Goal: Contribute content: Add original content to the website for others to see

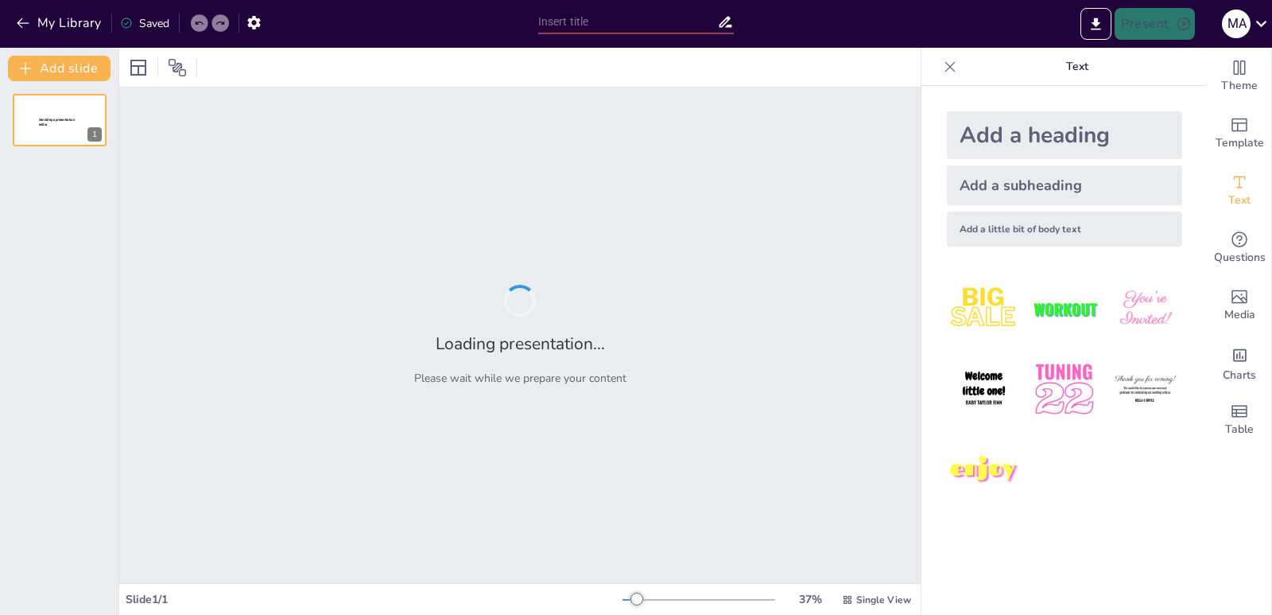
type input "Historia de la Independencia de [GEOGRAPHIC_DATA]: Un Viaje Visual"
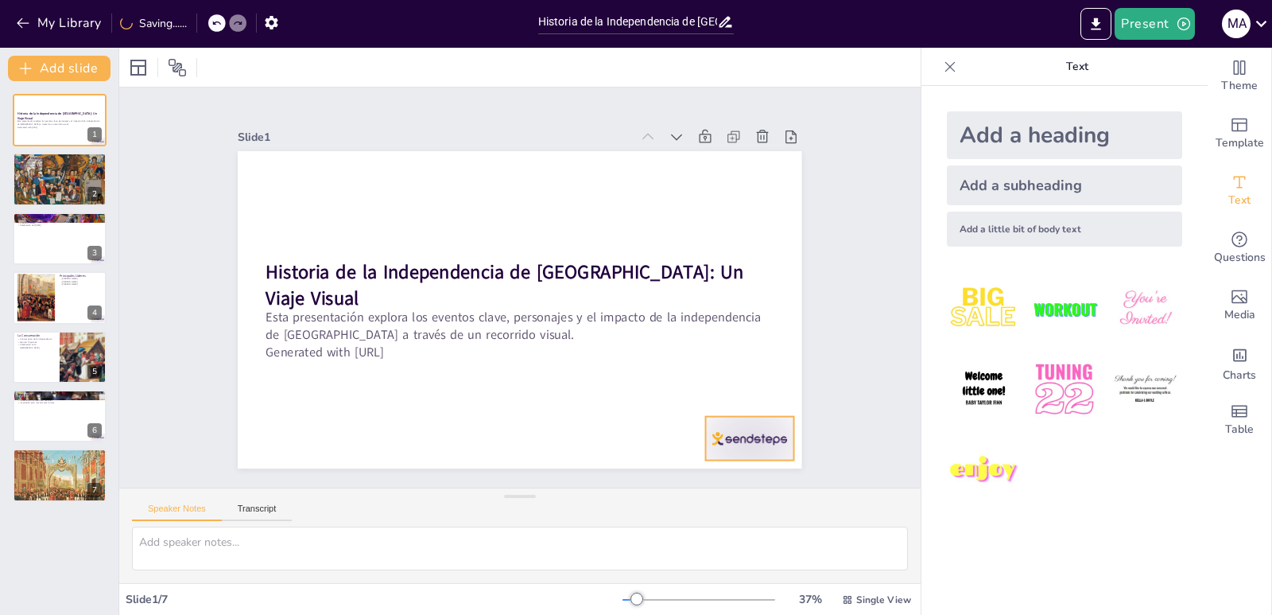
click at [736, 435] on div at bounding box center [733, 461] width 92 height 53
click at [83, 173] on button at bounding box center [92, 166] width 19 height 19
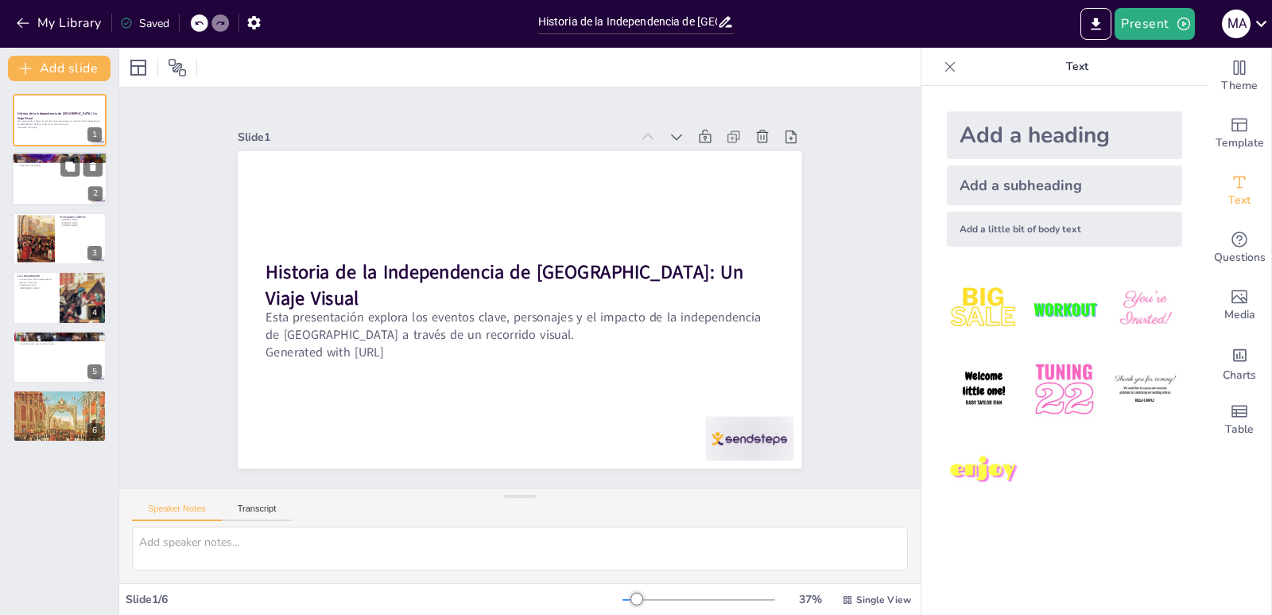
click at [60, 184] on div at bounding box center [59, 180] width 95 height 54
type textarea "El Grito [PERSON_NAME] es uno de los eventos más emblemáticos de la historia de…"
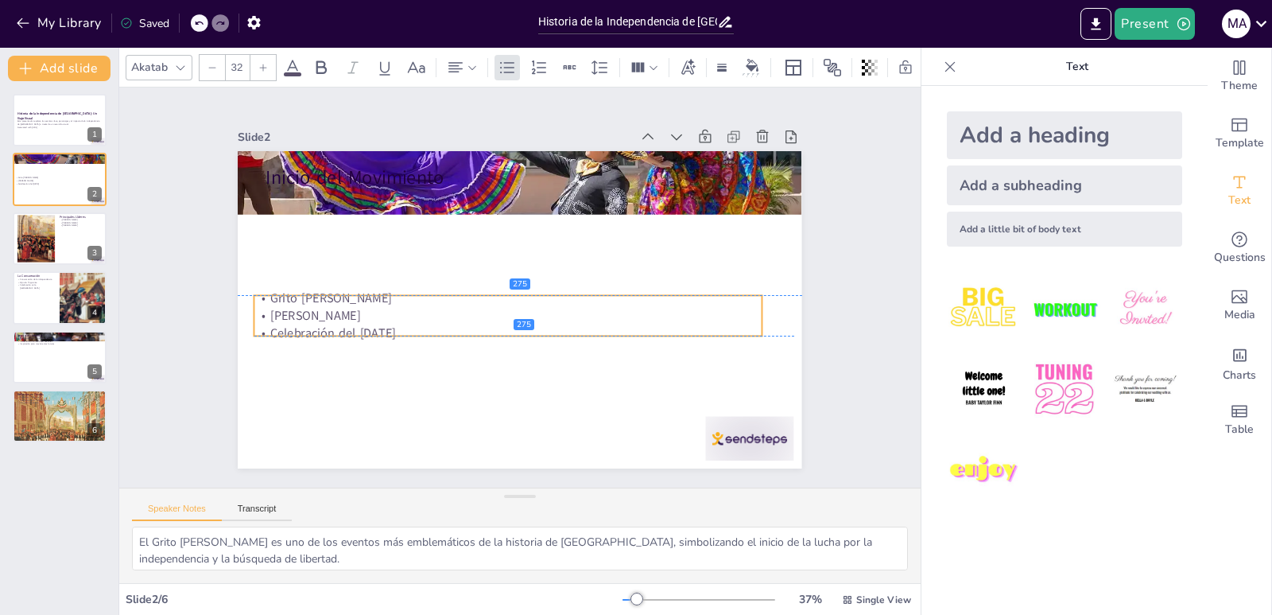
drag, startPoint x: 348, startPoint y: 211, endPoint x: 336, endPoint y: 319, distance: 108.8
click at [336, 319] on div "Grito de [PERSON_NAME] Celebración del [DATE]" at bounding box center [497, 308] width 485 height 254
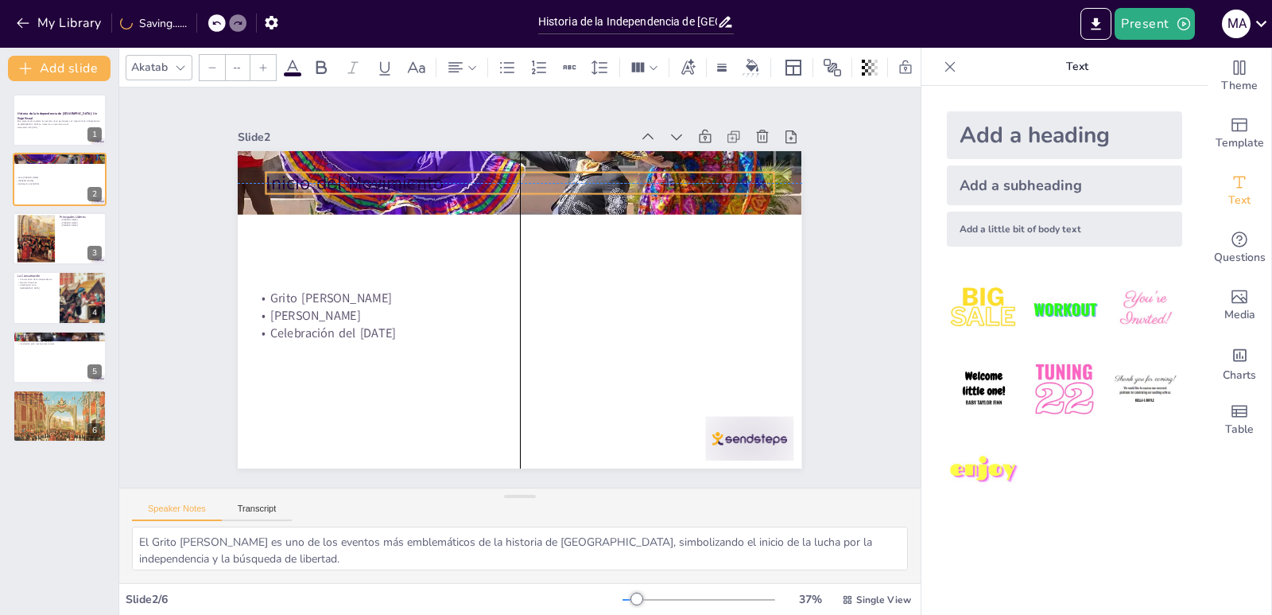
type input "48"
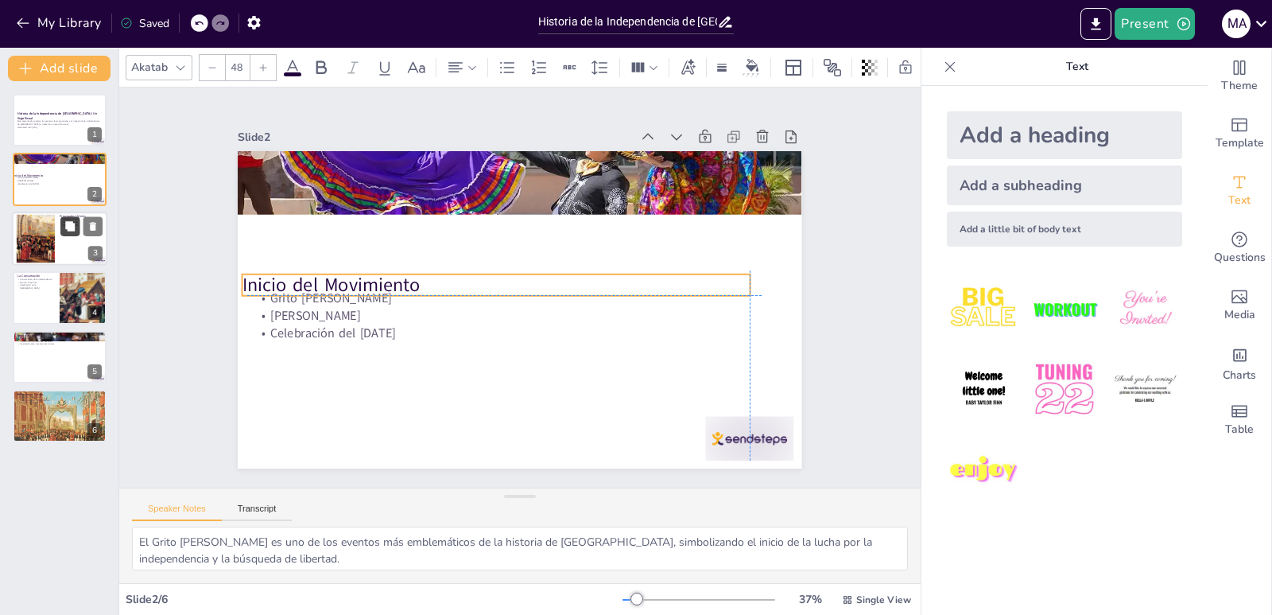
drag, startPoint x: 337, startPoint y: 222, endPoint x: 64, endPoint y: 220, distance: 273.6
click at [328, 278] on p "Inicio del Movimiento" at bounding box center [498, 279] width 502 height 131
click at [53, 243] on div at bounding box center [36, 238] width 86 height 49
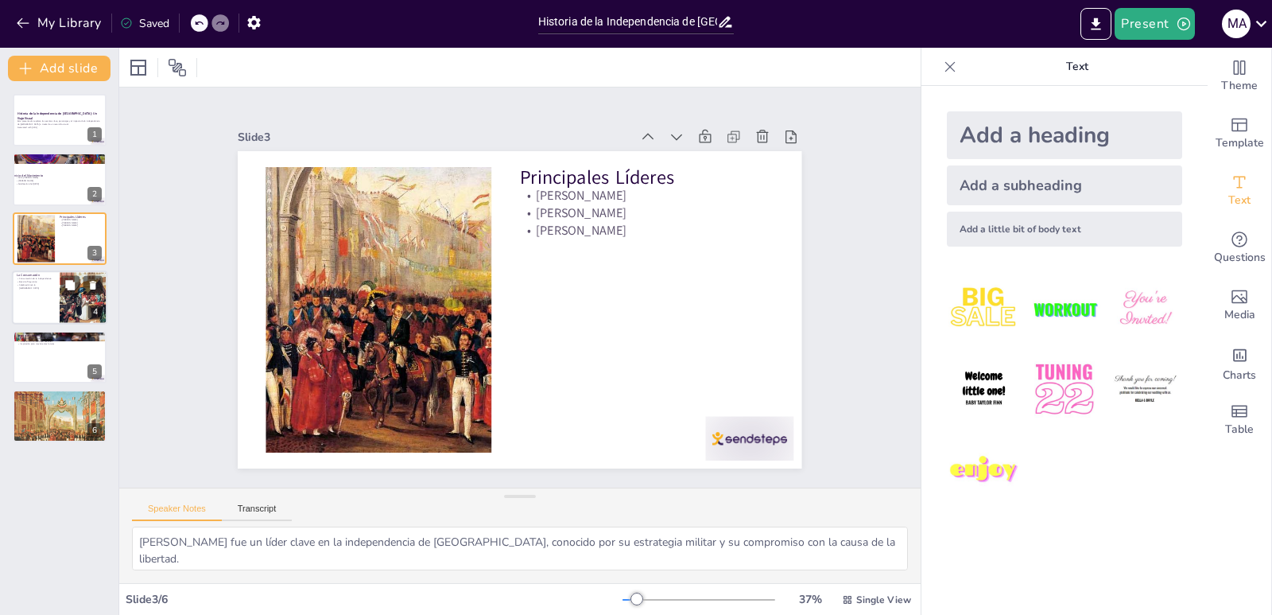
click at [60, 297] on div at bounding box center [84, 297] width 96 height 54
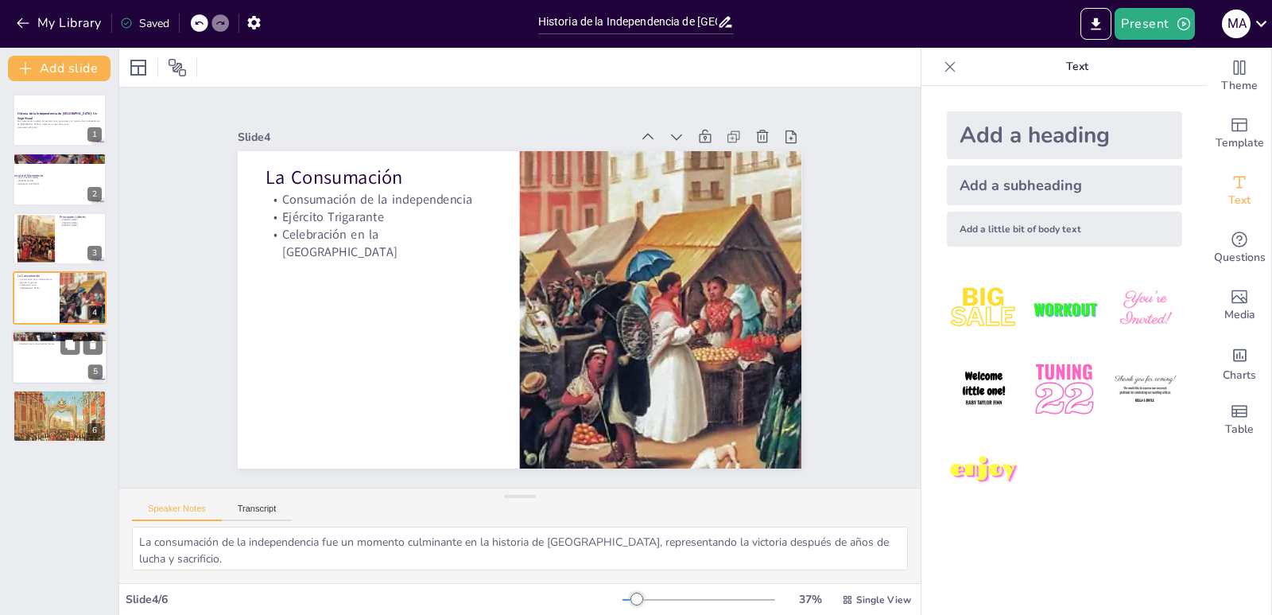
click at [63, 363] on div at bounding box center [59, 357] width 95 height 54
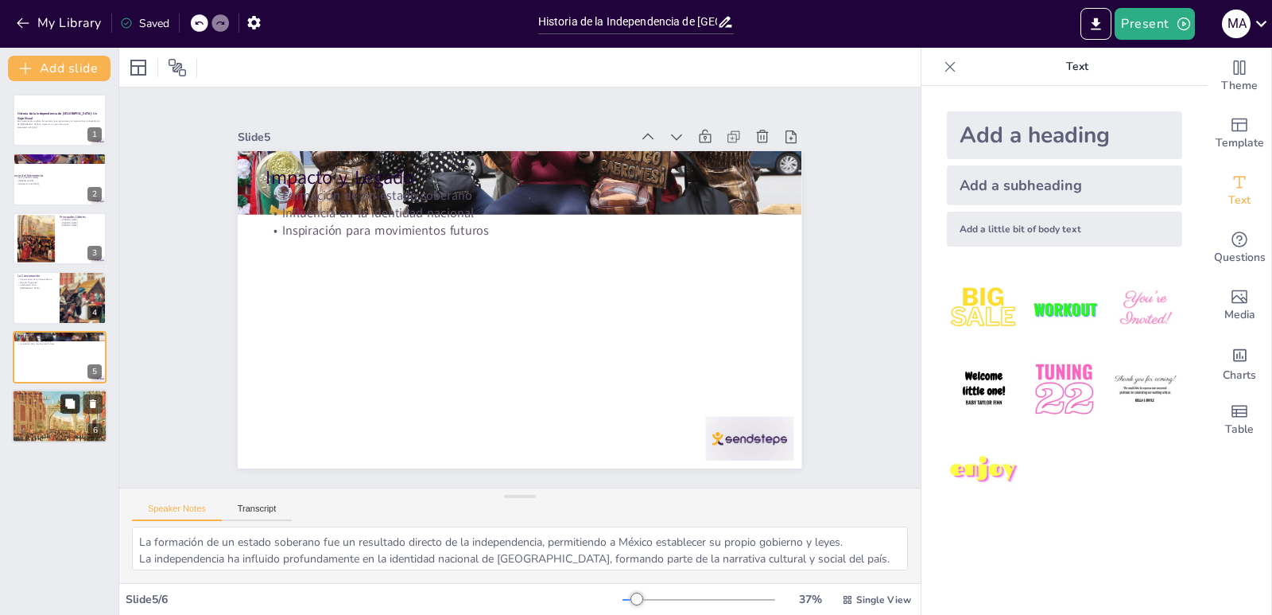
click at [69, 410] on button at bounding box center [69, 403] width 19 height 19
type textarea "La lucha por la libertad es un valor fundamental que se ha transmitido a lo lar…"
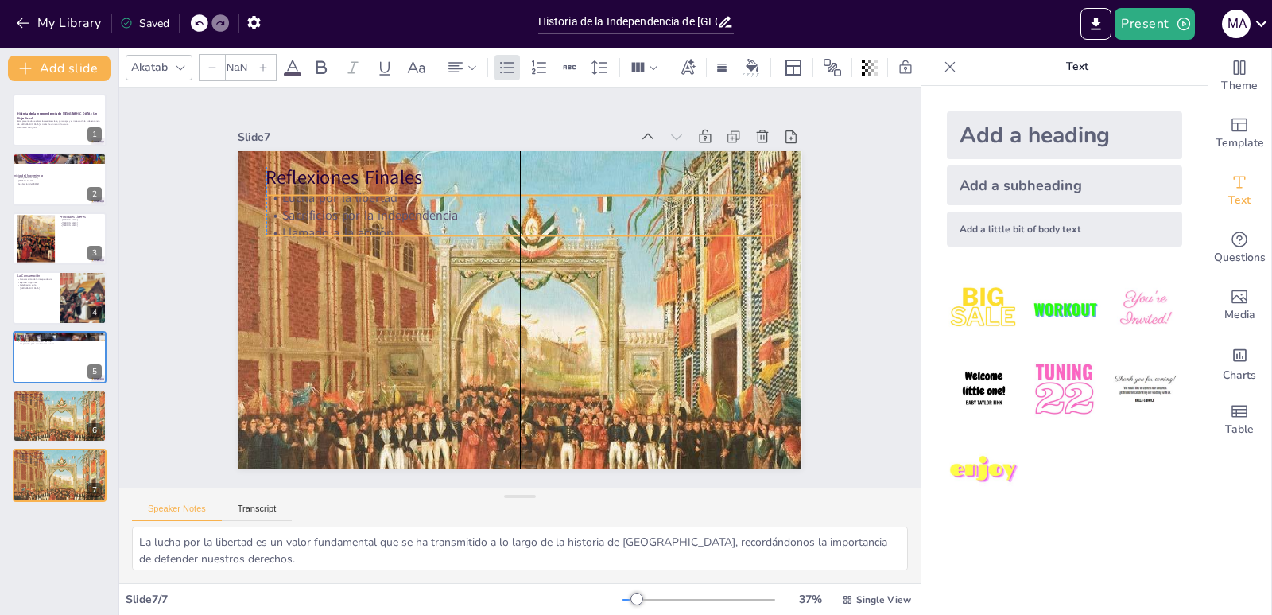
type input "32"
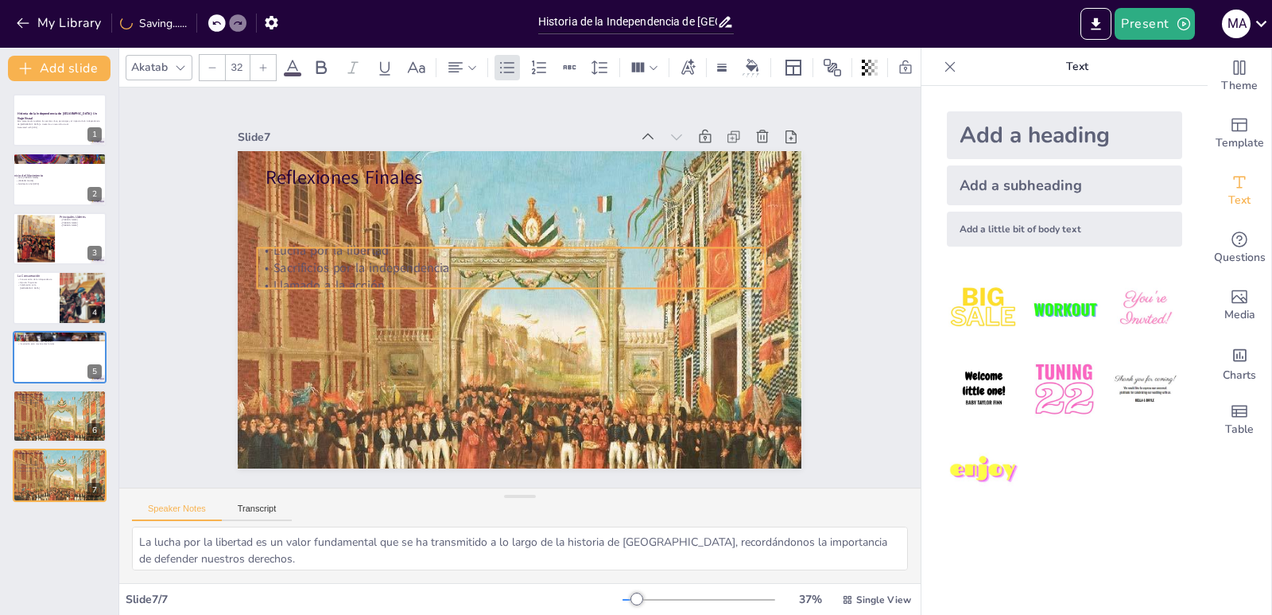
drag, startPoint x: 336, startPoint y: 204, endPoint x: 328, endPoint y: 257, distance: 53.1
click at [328, 257] on p "Sacrificios por la independencia" at bounding box center [524, 266] width 421 height 313
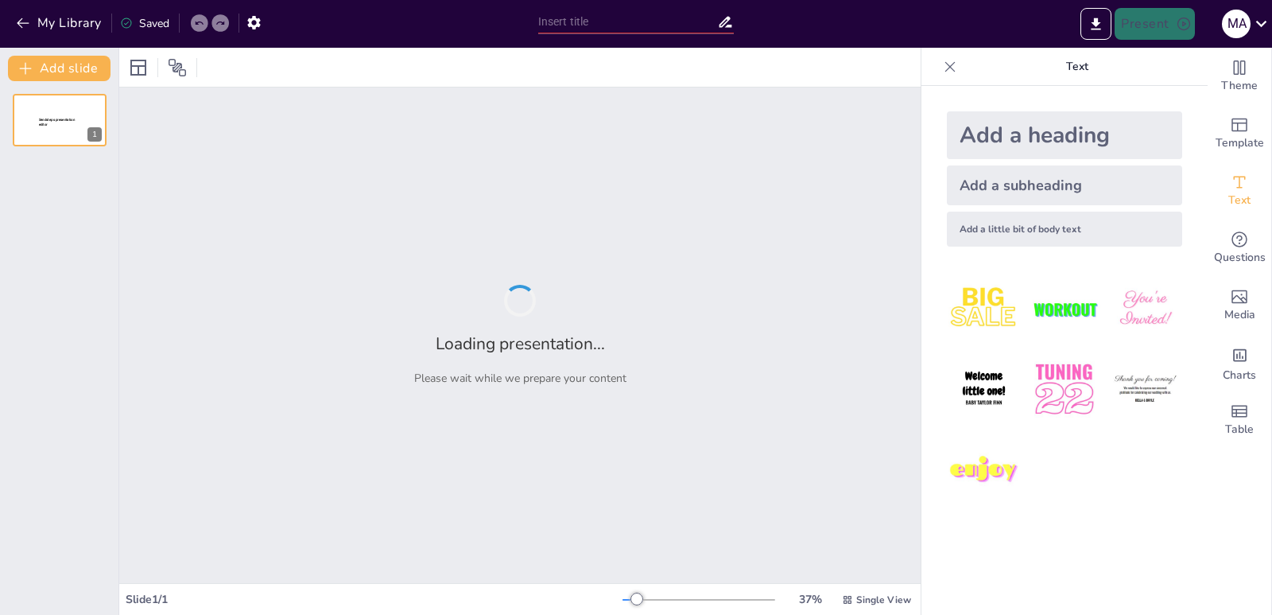
type input "Historia de la Independencia de [GEOGRAPHIC_DATA]: Un Viaje Visual"
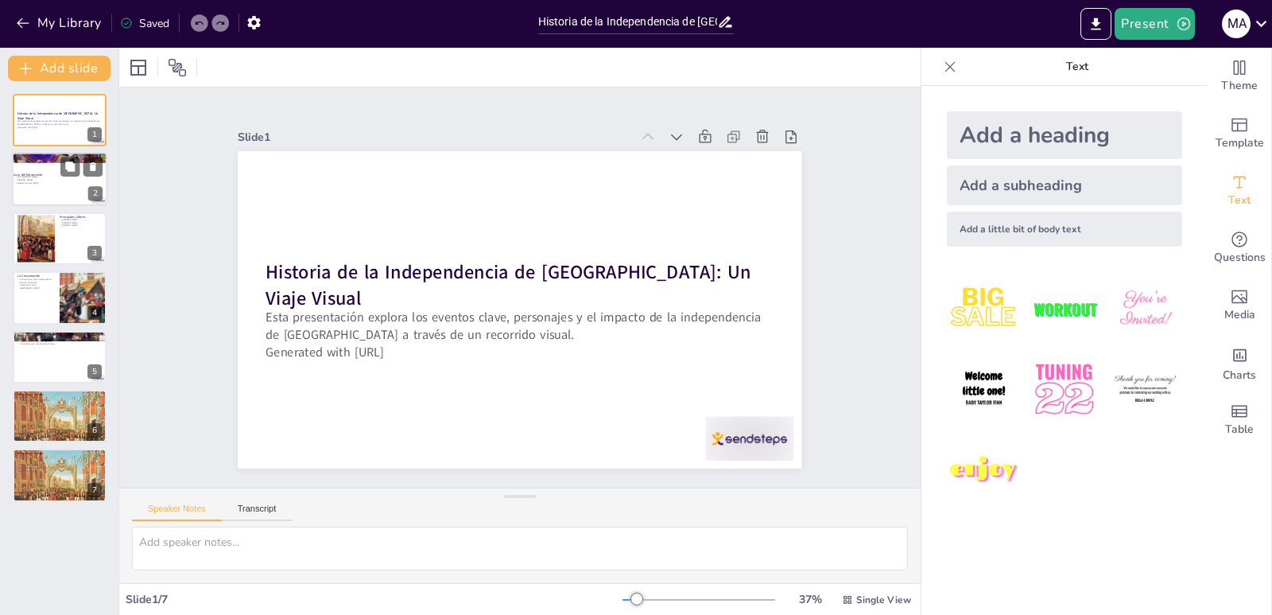
click at [36, 184] on div at bounding box center [59, 180] width 95 height 54
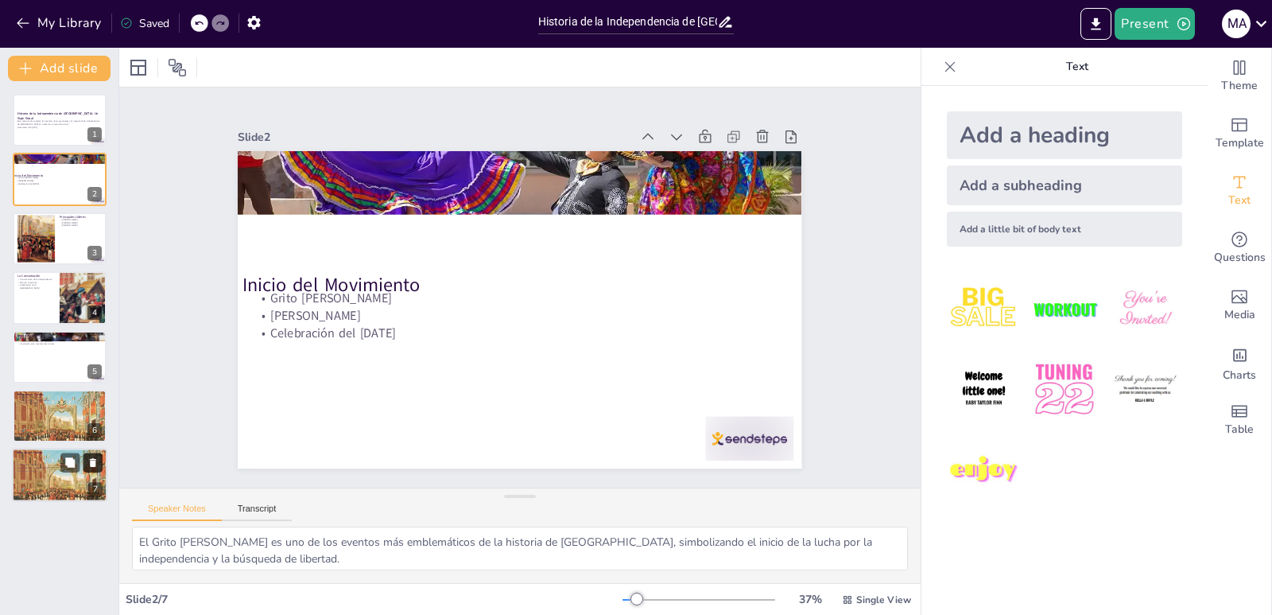
click at [93, 461] on icon at bounding box center [93, 463] width 6 height 9
type textarea "La lucha por la libertad es un valor fundamental que se ha transmitido a lo lar…"
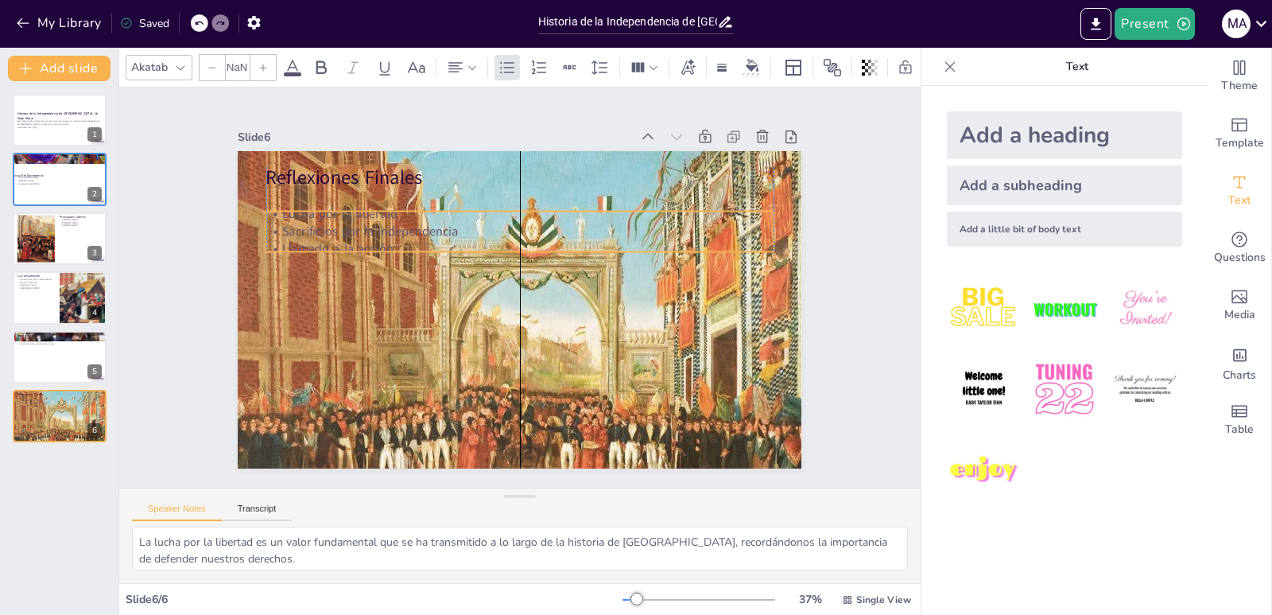
type input "32"
drag, startPoint x: 347, startPoint y: 208, endPoint x: 345, endPoint y: 232, distance: 24.7
click at [534, 232] on p "Sacrificios por la independencia" at bounding box center [569, 282] width 71 height 507
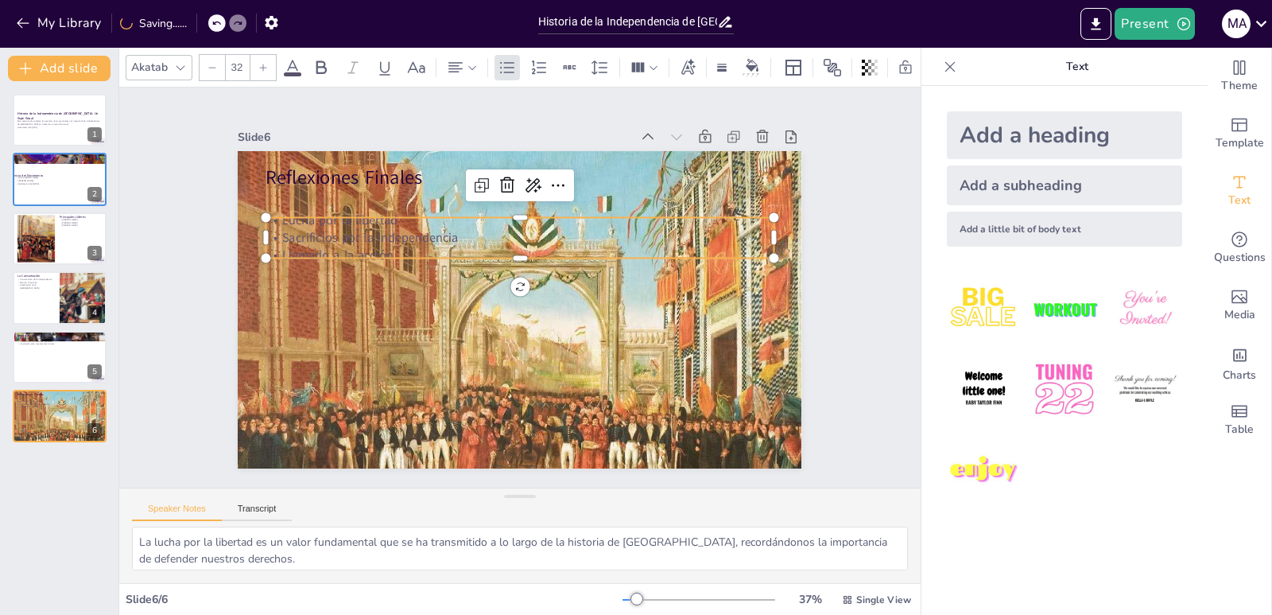
click at [342, 228] on p "Sacrificios por la independencia" at bounding box center [549, 247] width 421 height 313
click at [342, 228] on p "Sacrificios por la independencia" at bounding box center [544, 330] width 449 height 269
click at [454, 228] on p "Sacrificios por la independencia" at bounding box center [565, 267] width 223 height 471
click at [381, 228] on p "Sacrificios por la independencia" at bounding box center [557, 254] width 353 height 389
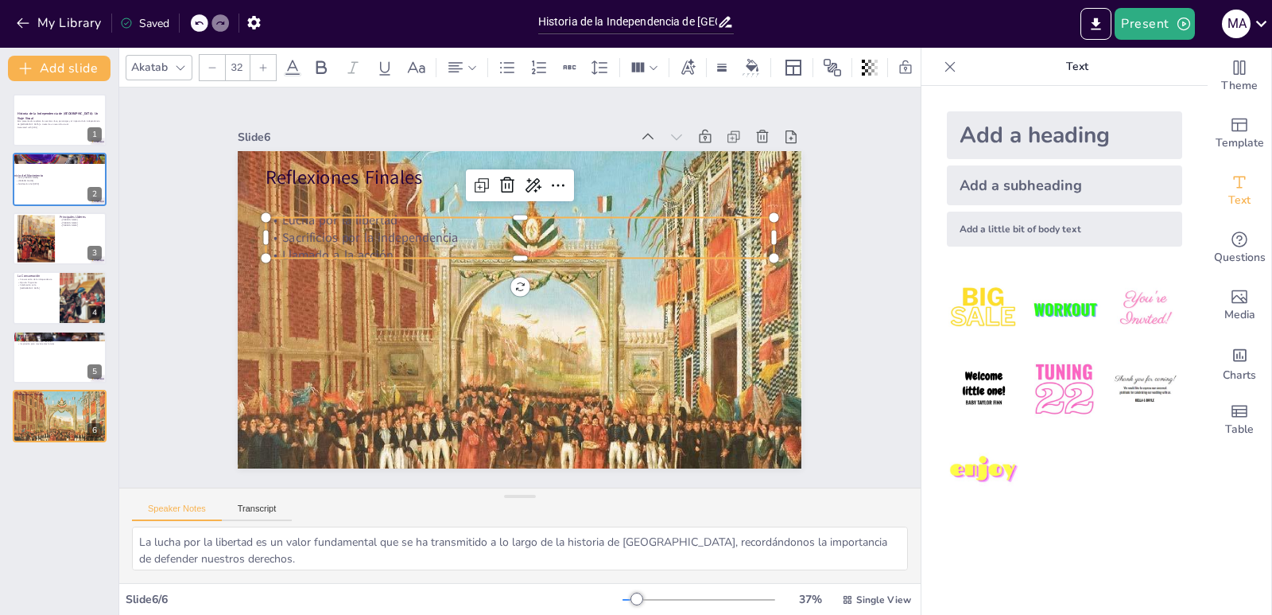
click at [416, 249] on p "Llamado a la acción" at bounding box center [536, 259] width 449 height 269
drag, startPoint x: 414, startPoint y: 249, endPoint x: 254, endPoint y: 216, distance: 164.1
click at [254, 216] on div "Reflexiones Finales Lucha por la libertad Sacrificios por la independencia Llam…" at bounding box center [504, 304] width 631 height 613
click at [317, 60] on icon at bounding box center [321, 67] width 10 height 14
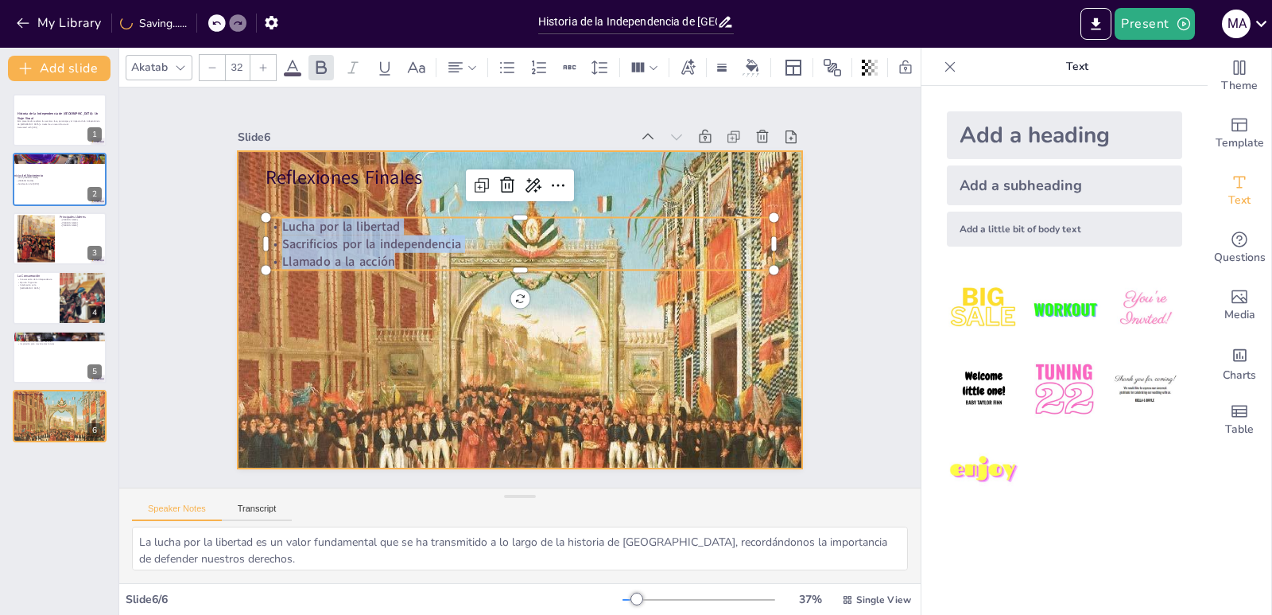
click at [332, 334] on div at bounding box center [511, 307] width 665 height 565
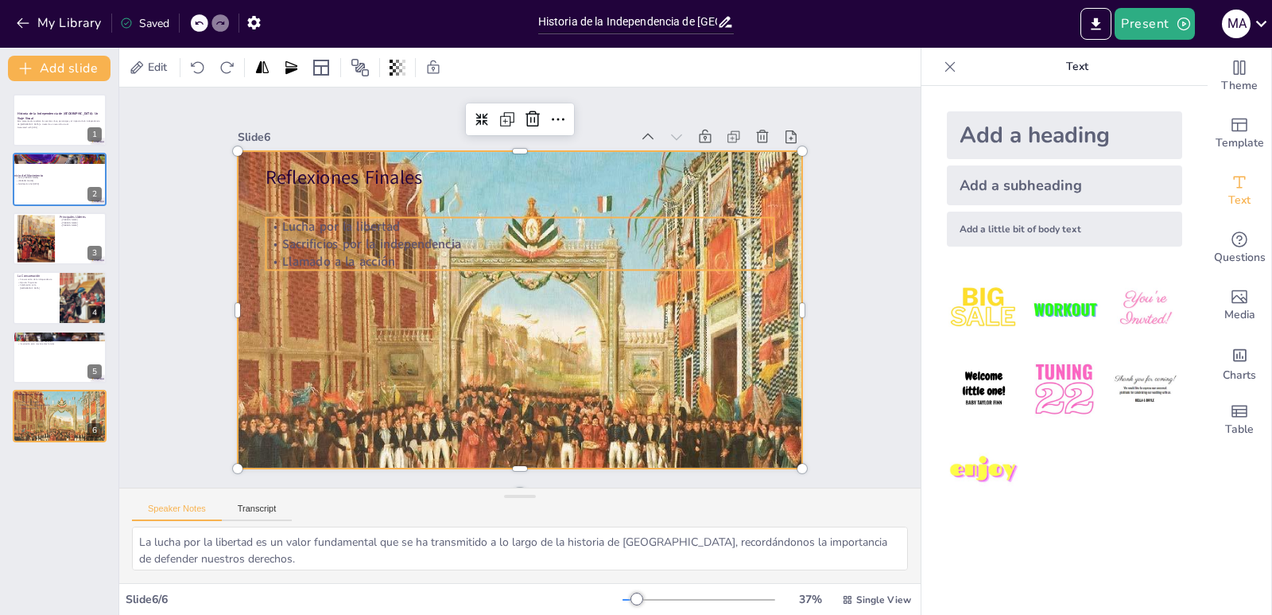
click at [373, 223] on strong "Sacrificios por la independencia" at bounding box center [439, 156] width 145 height 133
click at [529, 353] on strong "Sacrificios por la independencia" at bounding box center [601, 419] width 145 height 133
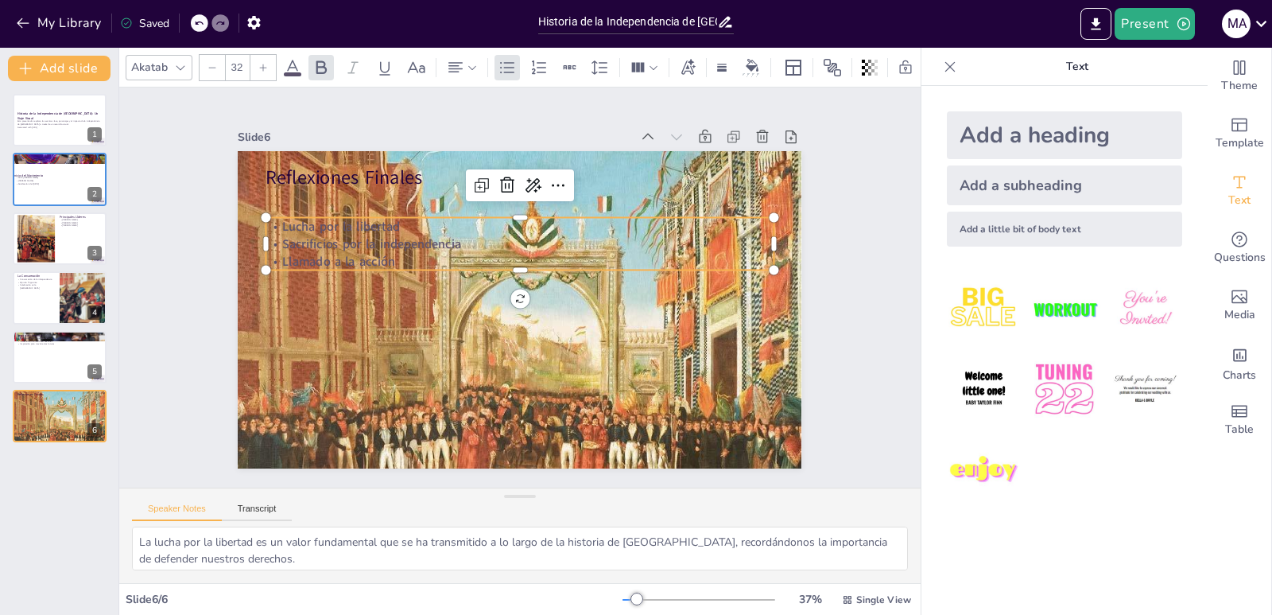
click at [432, 219] on strong "Sacrificios por la independencia" at bounding box center [484, 138] width 104 height 164
drag, startPoint x: 400, startPoint y: 256, endPoint x: 266, endPoint y: 213, distance: 141.1
click at [433, 213] on div "Lucha por la libertad Sacrificios por la independencia Llamado a la acción" at bounding box center [560, 305] width 254 height 485
click at [291, 64] on icon at bounding box center [292, 67] width 19 height 19
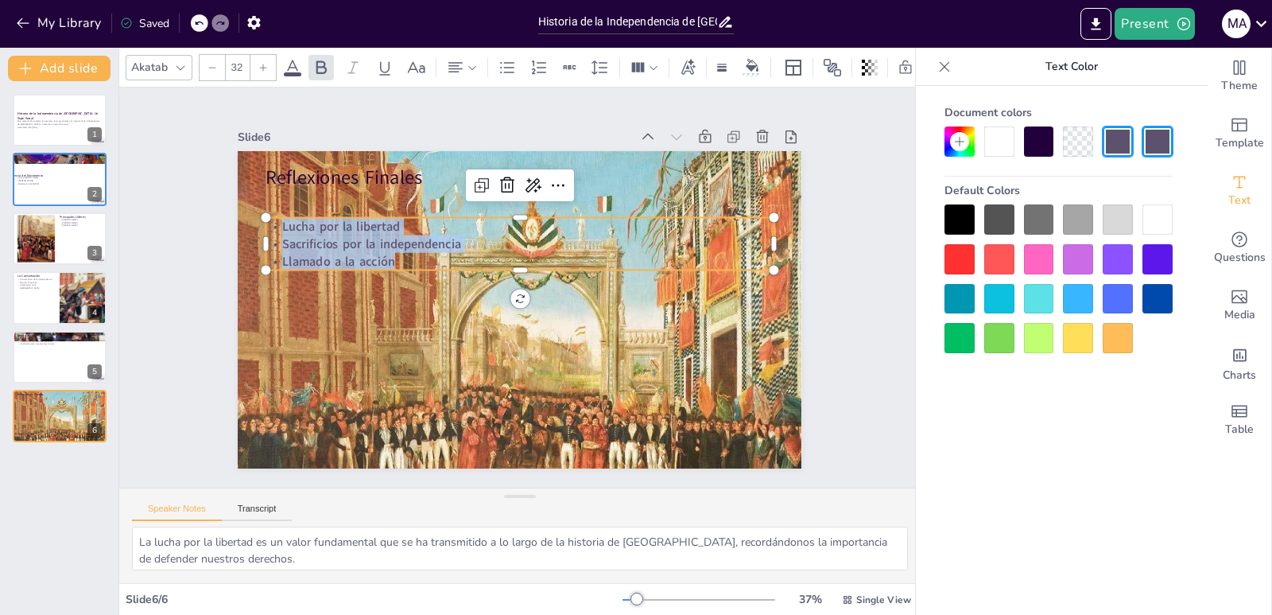
click at [950, 211] on div at bounding box center [960, 219] width 30 height 30
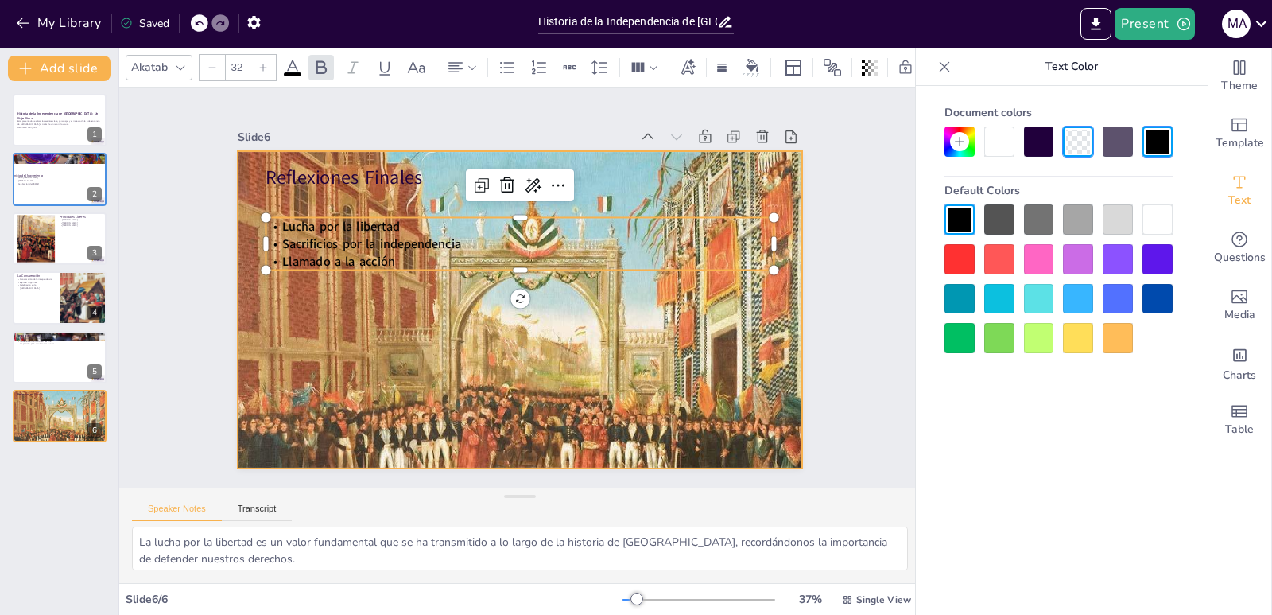
click at [491, 369] on div at bounding box center [535, 304] width 665 height 650
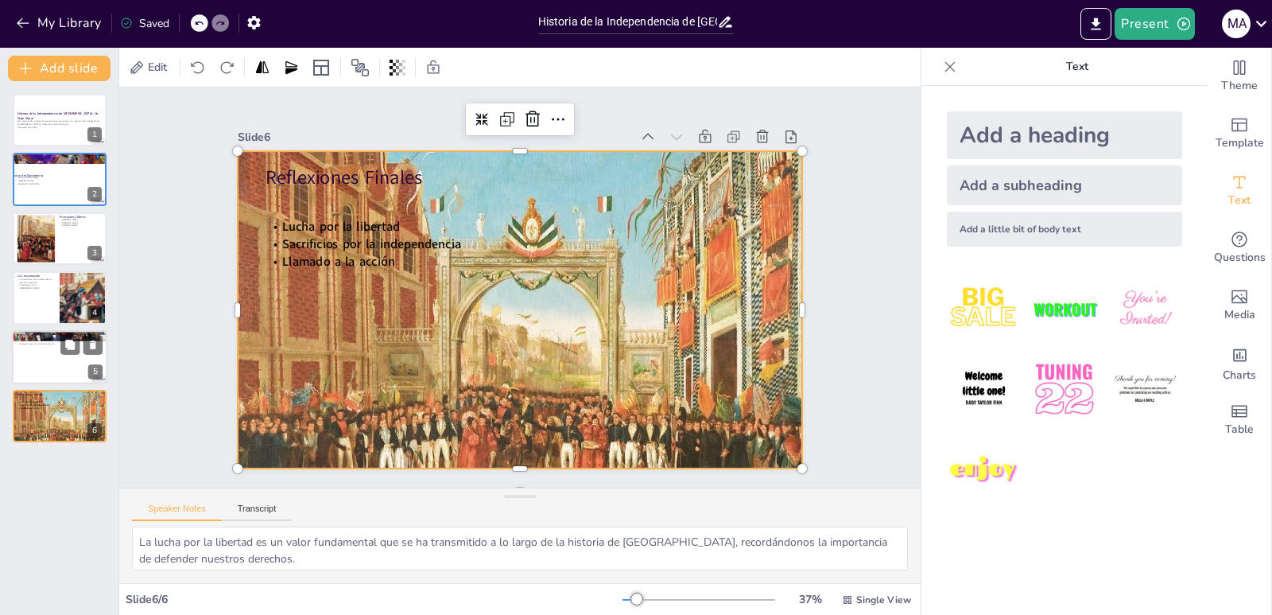
click at [52, 344] on p "Inspiración para movimientos futuros" at bounding box center [60, 343] width 86 height 3
type textarea "La formación de un estado soberano fue un resultado directo de la independencia…"
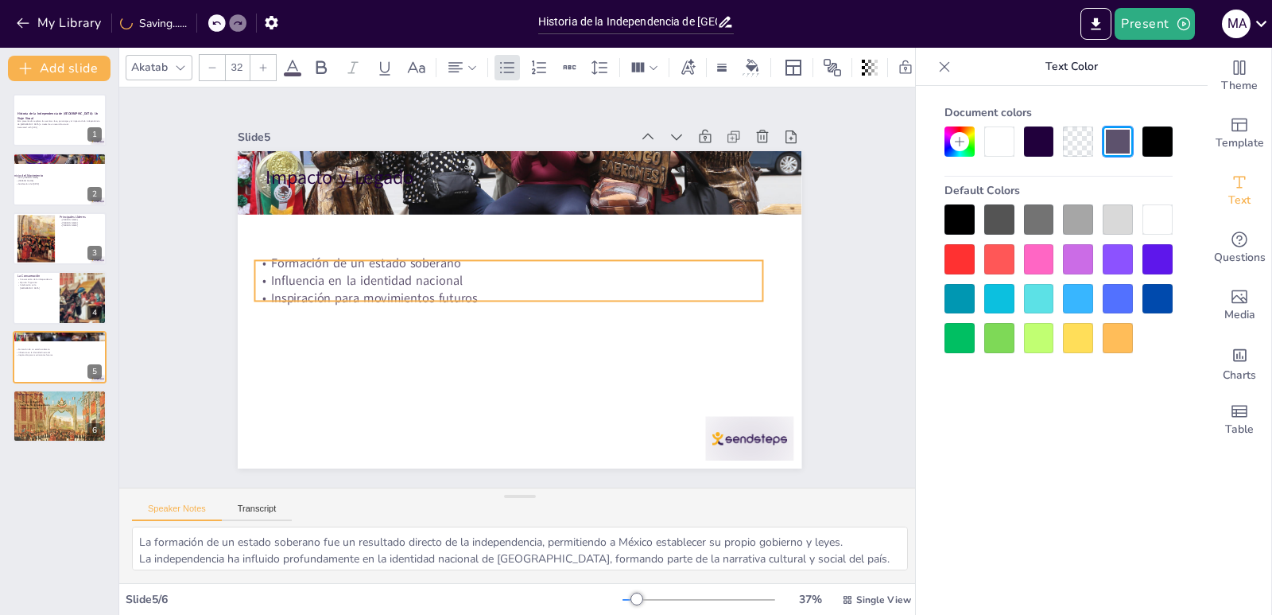
drag, startPoint x: 367, startPoint y: 194, endPoint x: 349, endPoint y: 206, distance: 21.2
click at [350, 269] on p "Formación de un estado soberano" at bounding box center [504, 265] width 500 height 122
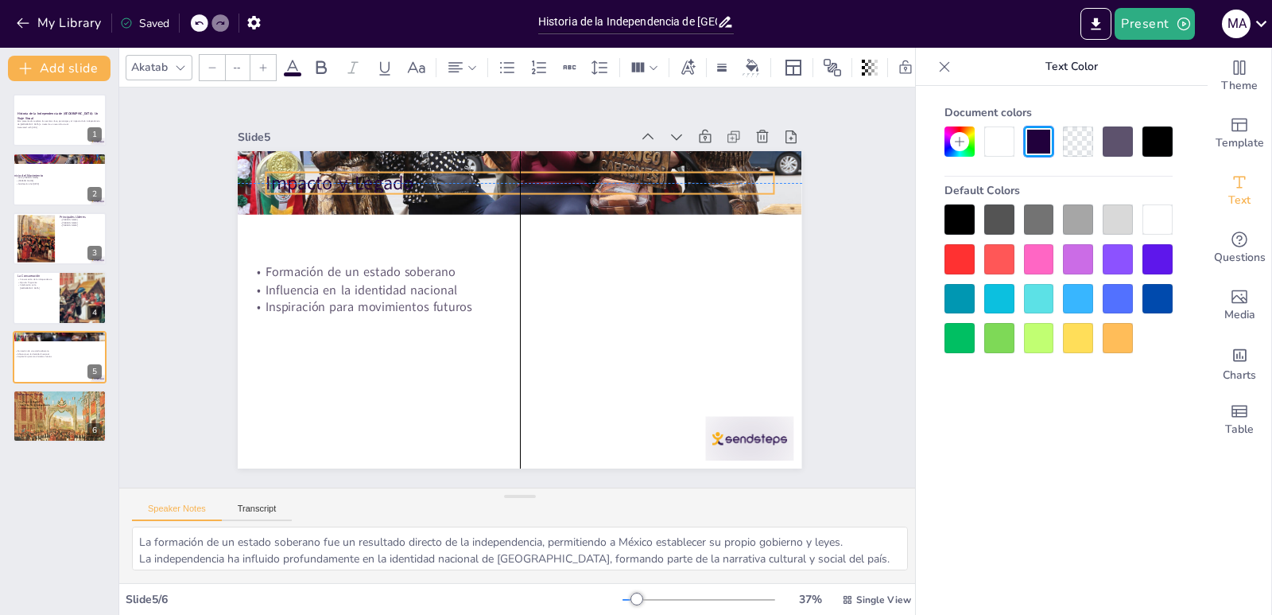
type input "48"
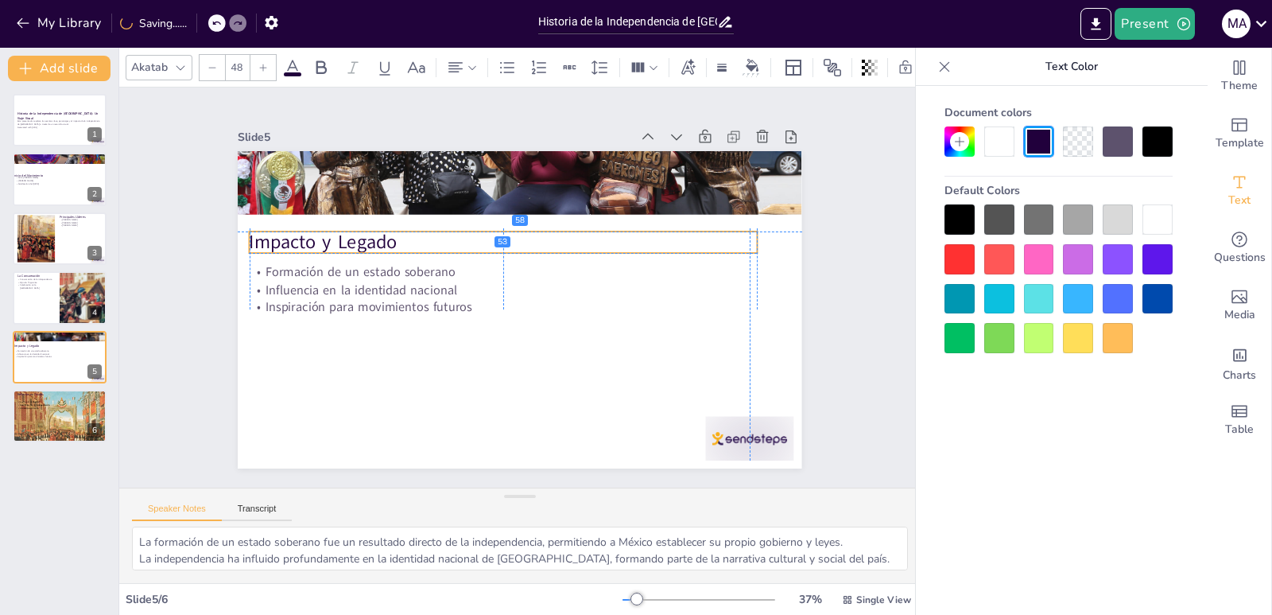
drag, startPoint x: 359, startPoint y: 173, endPoint x: 341, endPoint y: 235, distance: 63.7
click at [341, 235] on p "Impacto y Legado" at bounding box center [523, 239] width 475 height 231
click at [61, 280] on button at bounding box center [69, 285] width 19 height 19
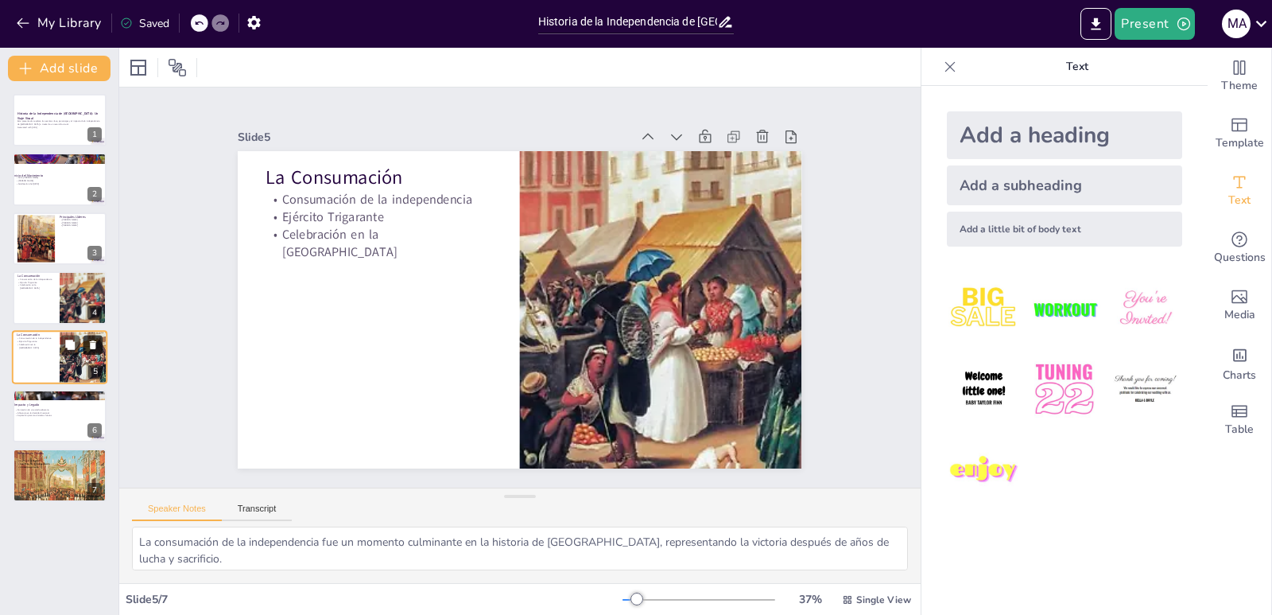
click at [95, 340] on icon at bounding box center [92, 344] width 11 height 11
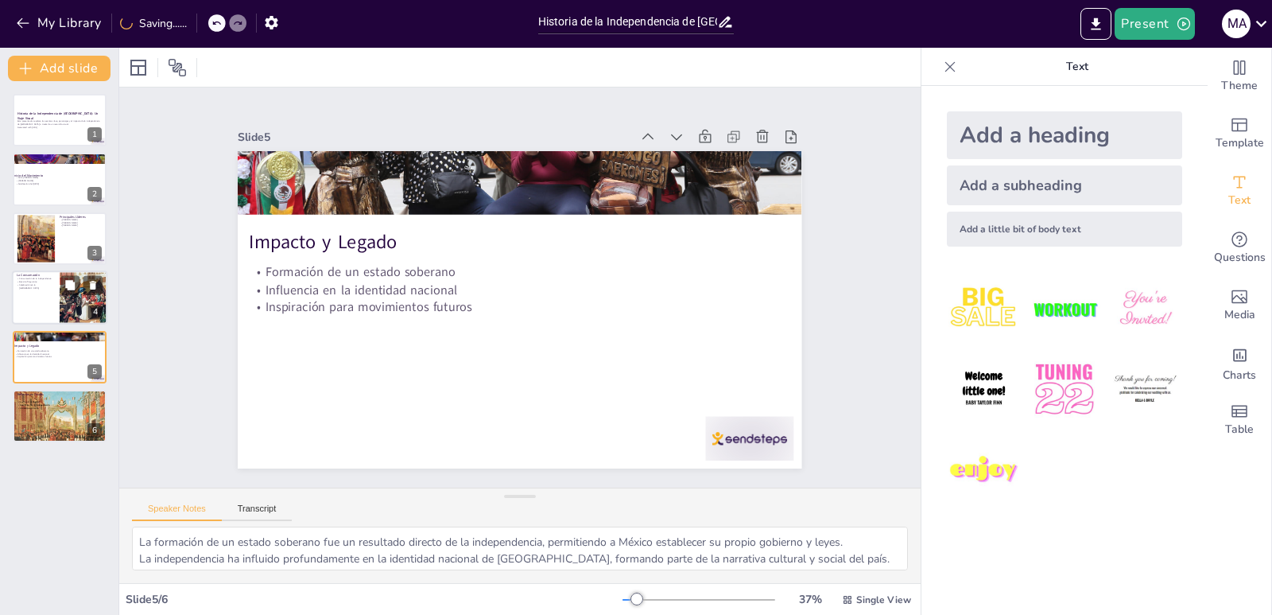
click at [48, 304] on div at bounding box center [59, 297] width 95 height 54
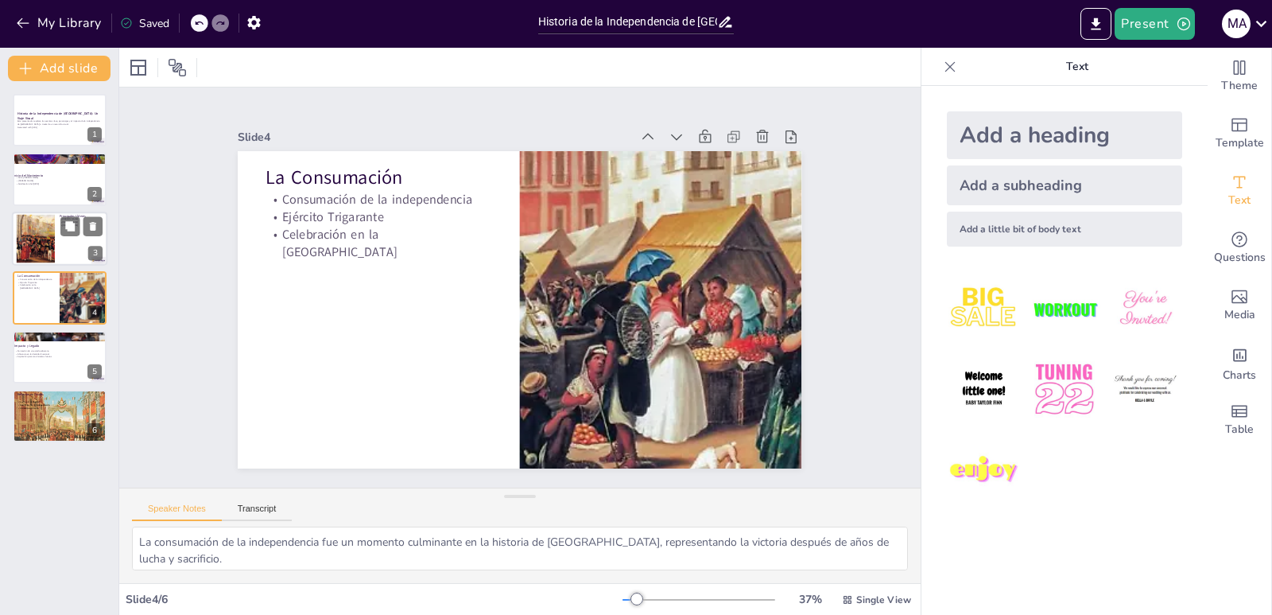
click at [31, 232] on div at bounding box center [36, 238] width 86 height 49
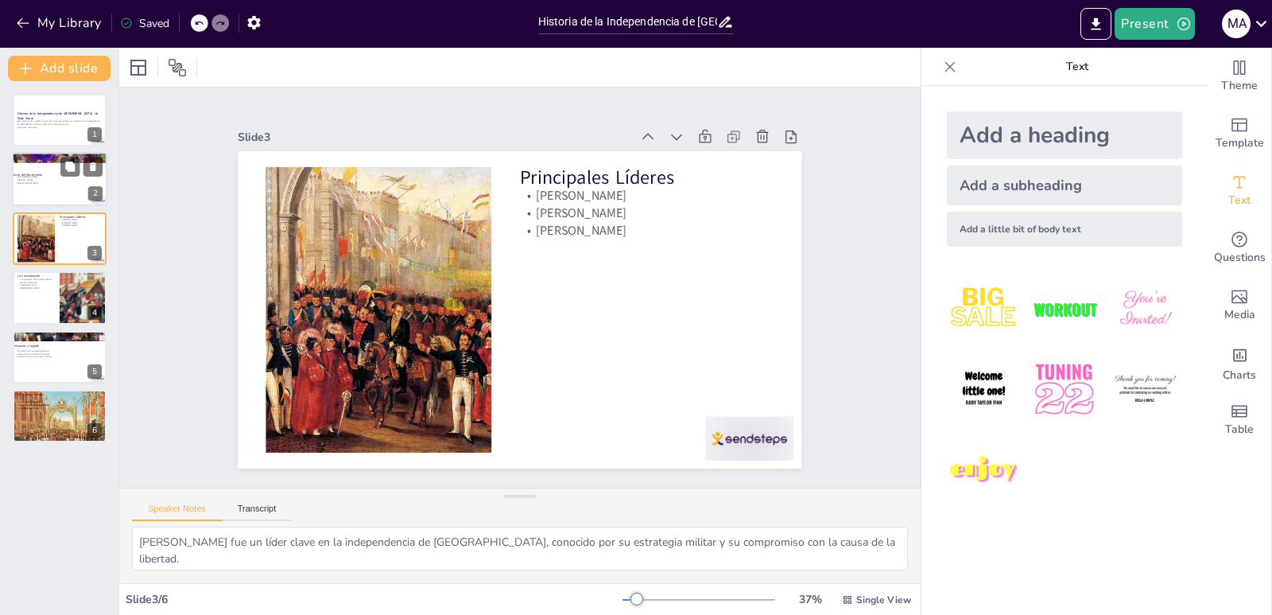
click at [37, 176] on p "Grito [PERSON_NAME]" at bounding box center [57, 177] width 86 height 3
type textarea "El Grito [PERSON_NAME] es uno de los eventos más emblemáticos de la historia de…"
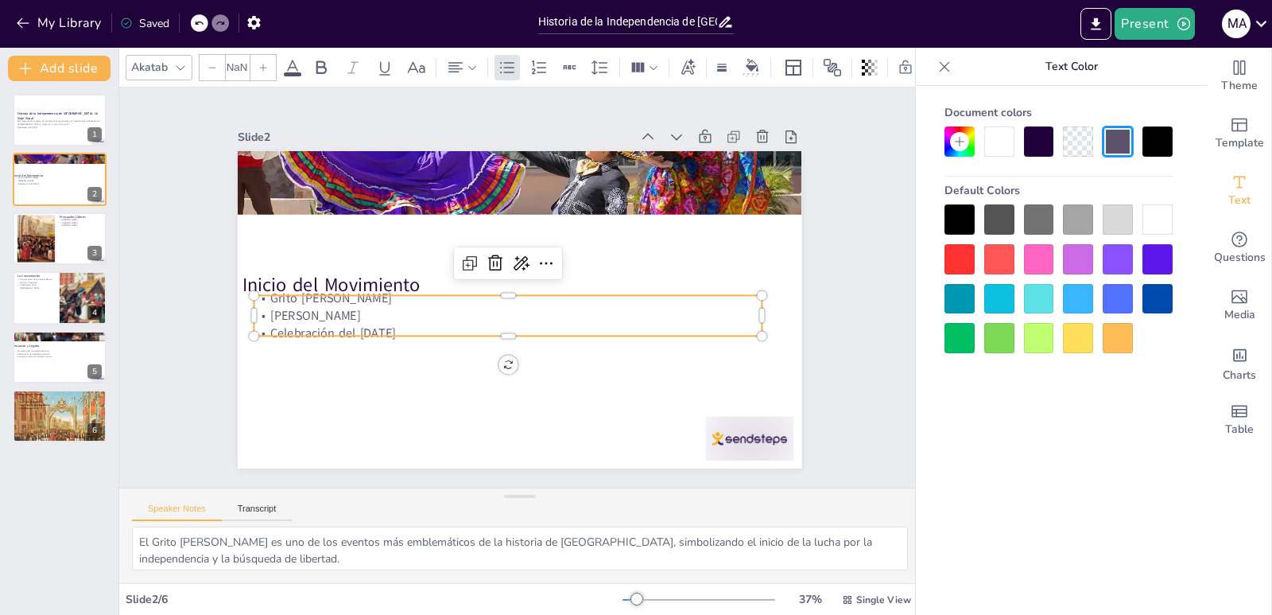
type input "32"
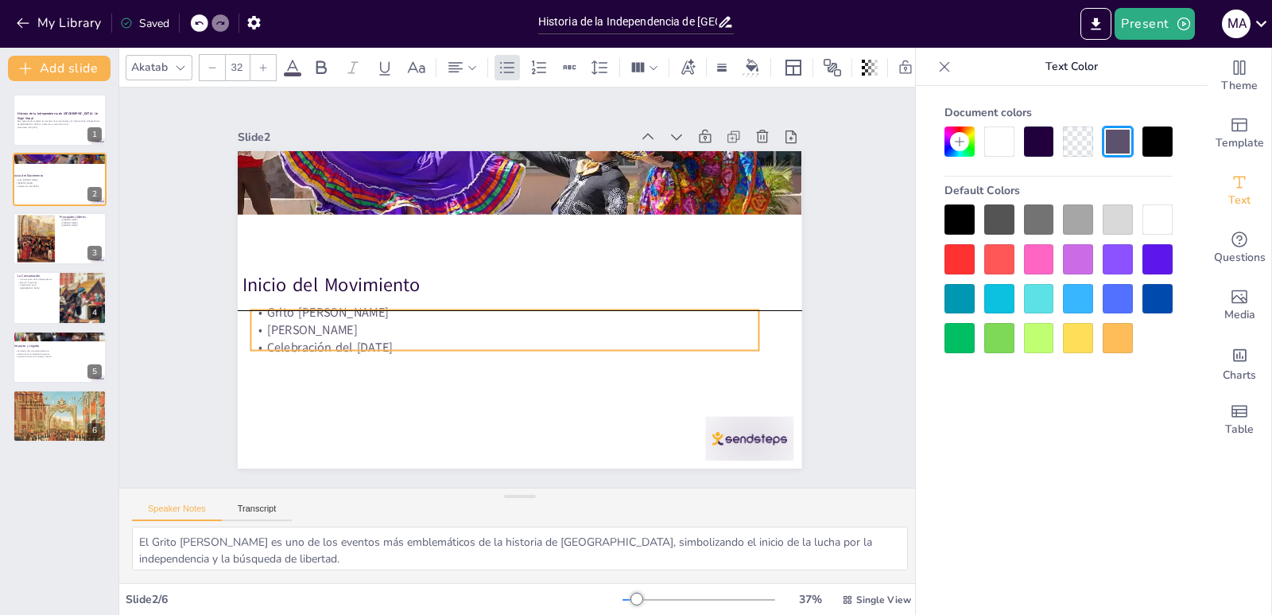
drag, startPoint x: 267, startPoint y: 313, endPoint x: 264, endPoint y: 329, distance: 17.0
click at [322, 329] on p "[PERSON_NAME]" at bounding box center [498, 247] width 353 height 389
click at [53, 136] on div at bounding box center [59, 120] width 95 height 54
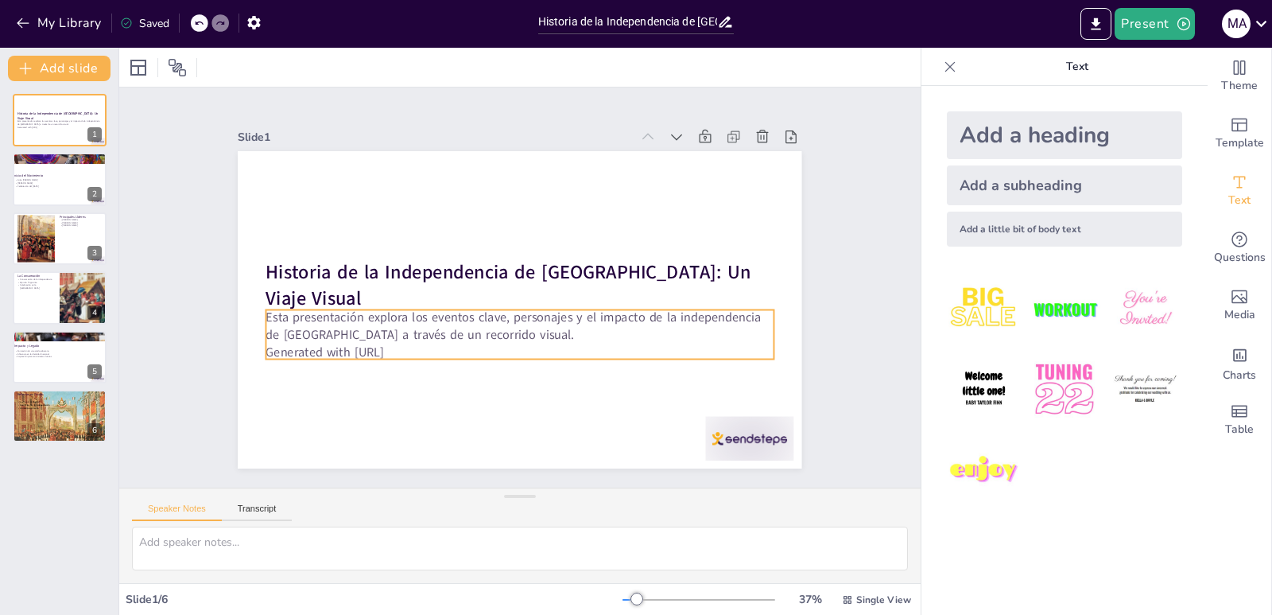
click at [433, 346] on p "Generated with [URL]" at bounding box center [487, 343] width 449 height 269
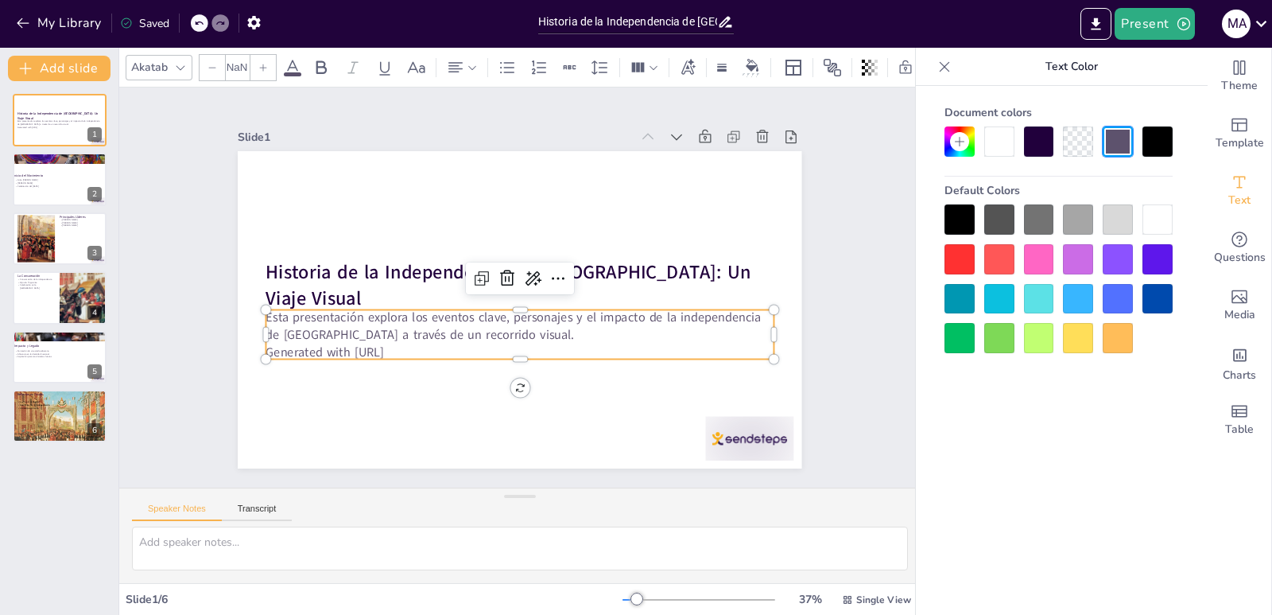
type input "32"
click at [433, 346] on p "Generated with [URL]" at bounding box center [507, 350] width 500 height 122
click at [432, 346] on p "Generated with [URL]" at bounding box center [468, 249] width 313 height 421
drag, startPoint x: 433, startPoint y: 346, endPoint x: 263, endPoint y: 345, distance: 170.2
click at [263, 313] on p "Generated with [URL]" at bounding box center [500, 225] width 488 height 173
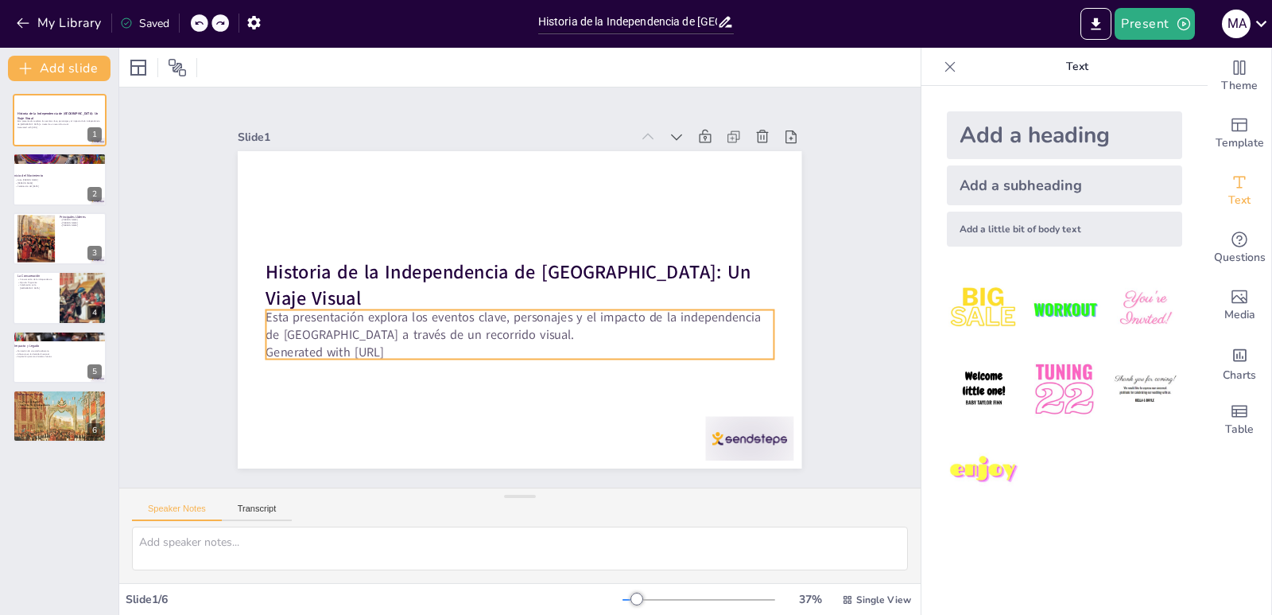
click at [430, 348] on p "Generated with [URL]" at bounding box center [472, 330] width 353 height 389
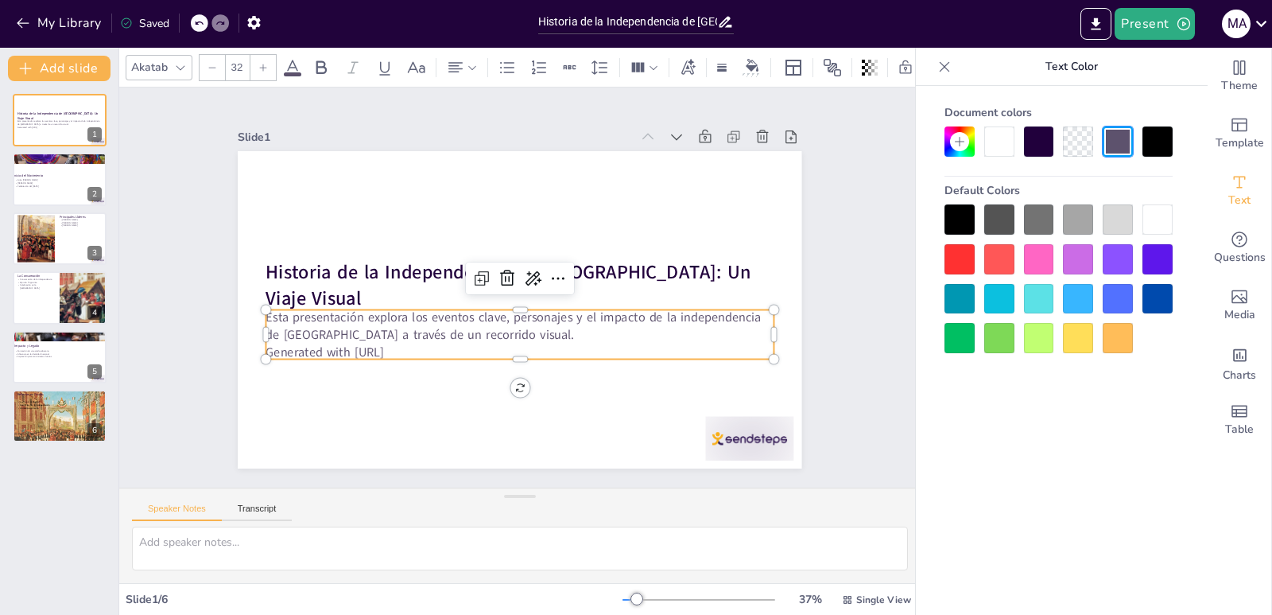
click at [422, 348] on p "Generated with [URL]" at bounding box center [572, 249] width 313 height 421
drag, startPoint x: 426, startPoint y: 338, endPoint x: 422, endPoint y: 351, distance: 13.3
click at [426, 337] on div "Esta presentación explora los eventos clave, personajes y el impacto de la inde…" at bounding box center [488, 322] width 413 height 379
click at [422, 340] on p "Generated with [URL]" at bounding box center [513, 351] width 507 height 70
click at [394, 342] on p "Generated with [URL]" at bounding box center [500, 348] width 488 height 173
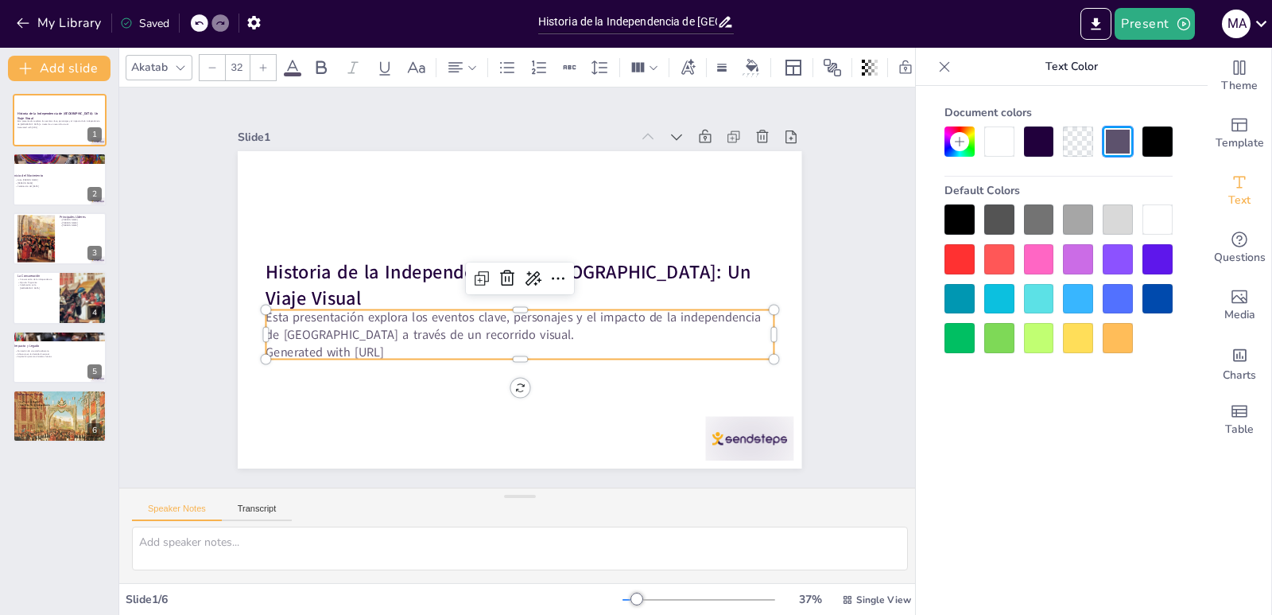
click at [421, 341] on p "Generated with [URL]" at bounding box center [456, 294] width 71 height 507
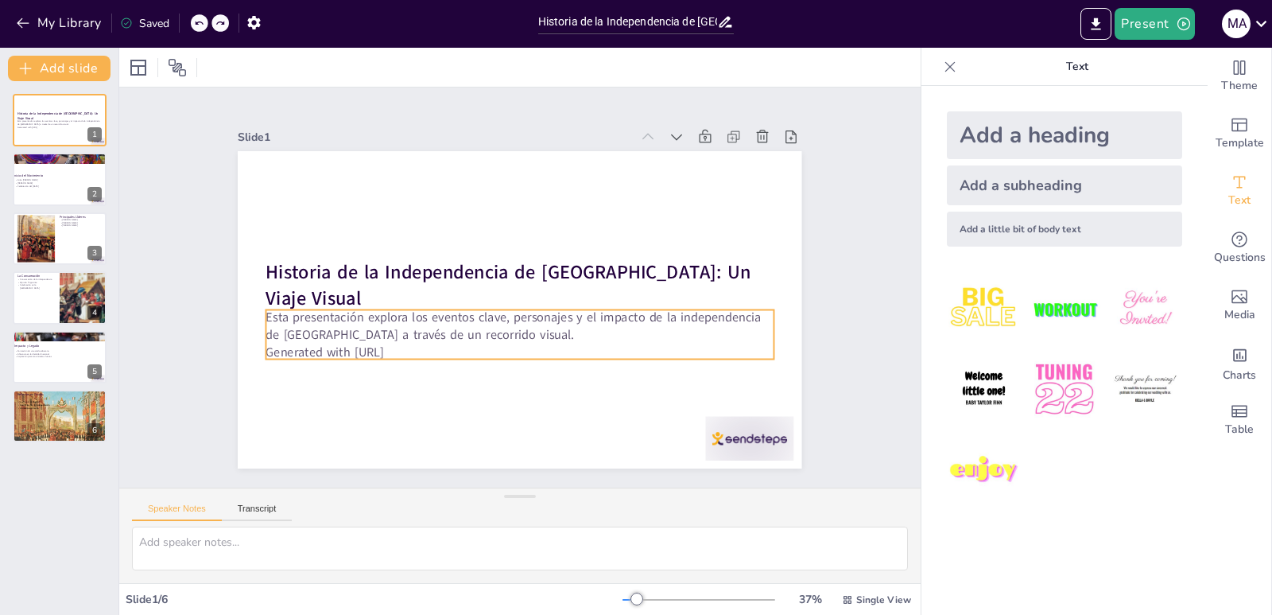
click at [429, 344] on p "Generated with [URL]" at bounding box center [461, 313] width 223 height 471
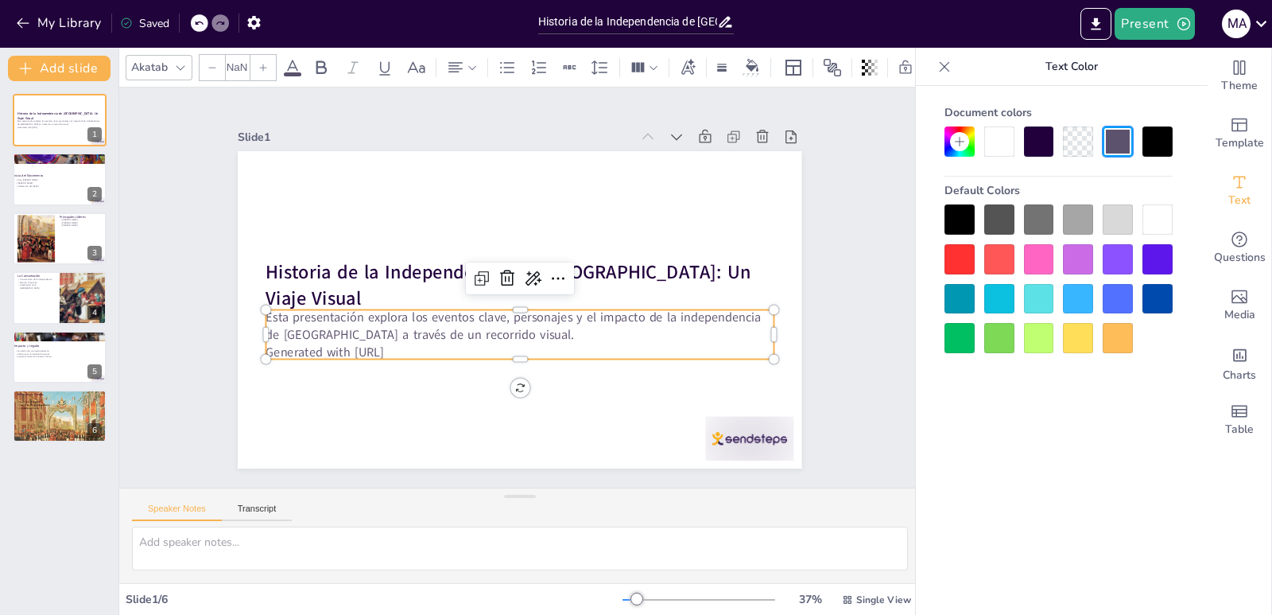
type input "32"
click at [436, 332] on p "Esta presentación explora los eventos clave, personajes y el impacto de la inde…" at bounding box center [492, 261] width 366 height 401
click at [464, 325] on p "Esta presentación explora los eventos clave, personajes y el impacto de la inde…" at bounding box center [487, 306] width 284 height 457
click at [483, 327] on p "Esta presentación explora los eventos clave, personajes y el impacto de la inde…" at bounding box center [509, 324] width 494 height 190
click at [476, 333] on p "Esta presentación explora los eventos clave, personajes y el impacto de la inde…" at bounding box center [489, 311] width 327 height 432
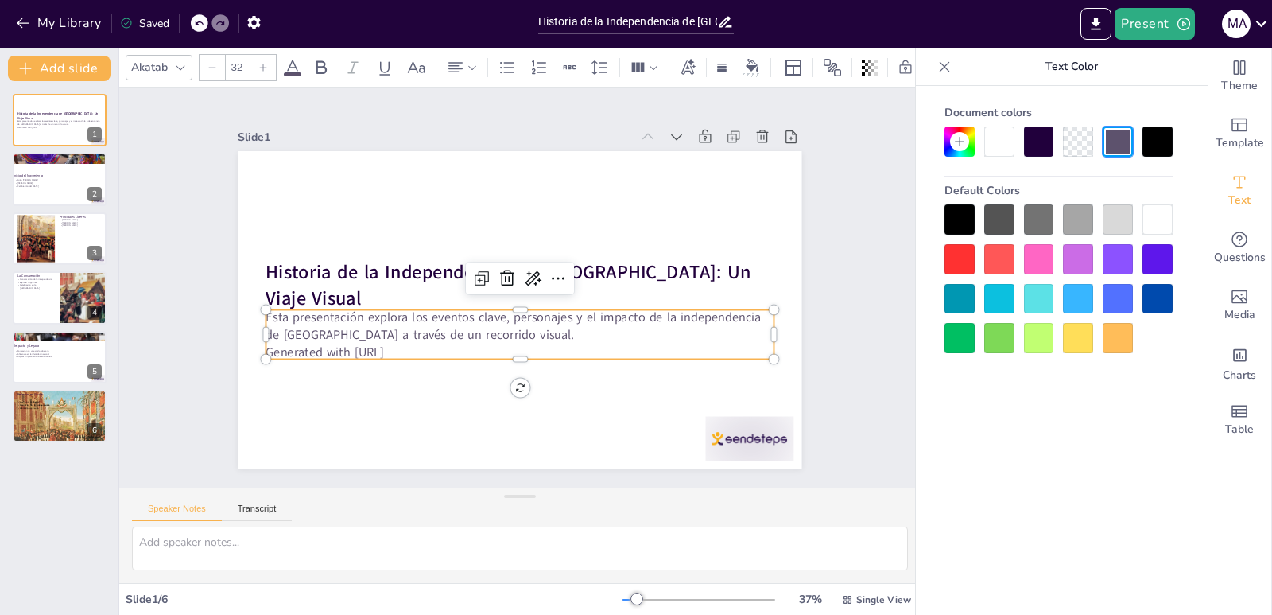
click at [369, 320] on p "Esta presentación explora los eventos clave, personajes y el impacto de la inde…" at bounding box center [505, 323] width 478 height 239
click at [51, 176] on p "Inicio del Movimiento" at bounding box center [56, 175] width 86 height 5
type textarea "El Grito [PERSON_NAME] es uno de los eventos más emblemáticos de la historia de…"
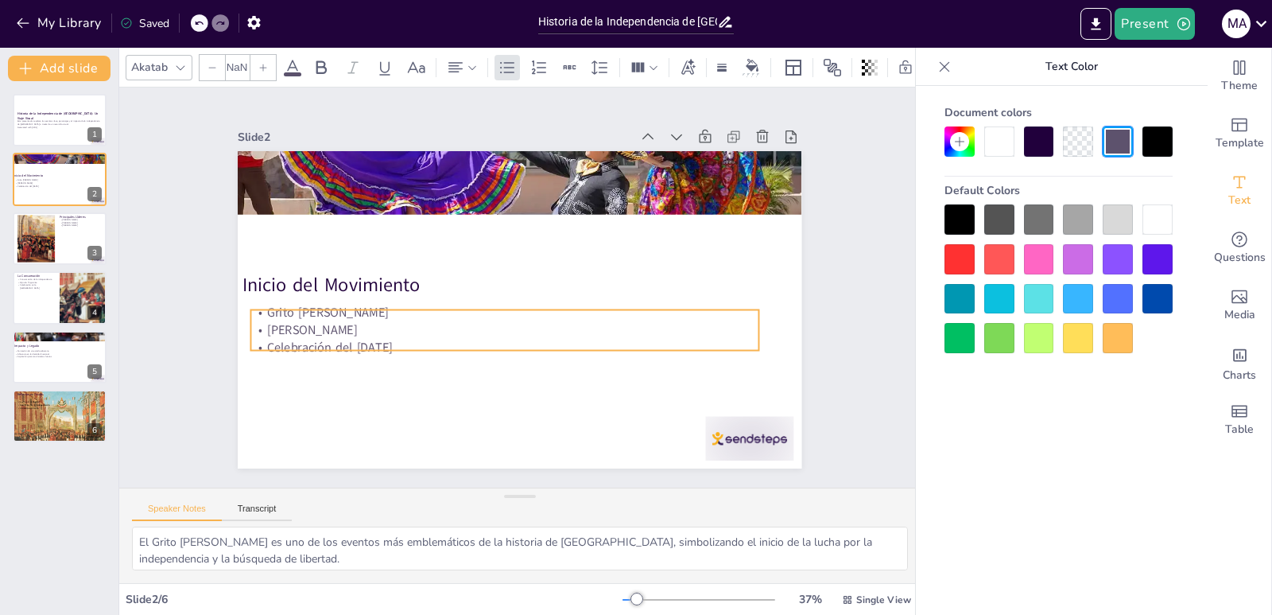
click at [434, 336] on p "Celebración del [DATE]" at bounding box center [554, 339] width 353 height 389
type input "32"
click at [464, 335] on p "Celebración del [DATE]" at bounding box center [468, 322] width 389 height 353
click at [449, 311] on p "Grito [PERSON_NAME]" at bounding box center [490, 287] width 269 height 449
click at [379, 316] on p "[PERSON_NAME]" at bounding box center [478, 305] width 353 height 389
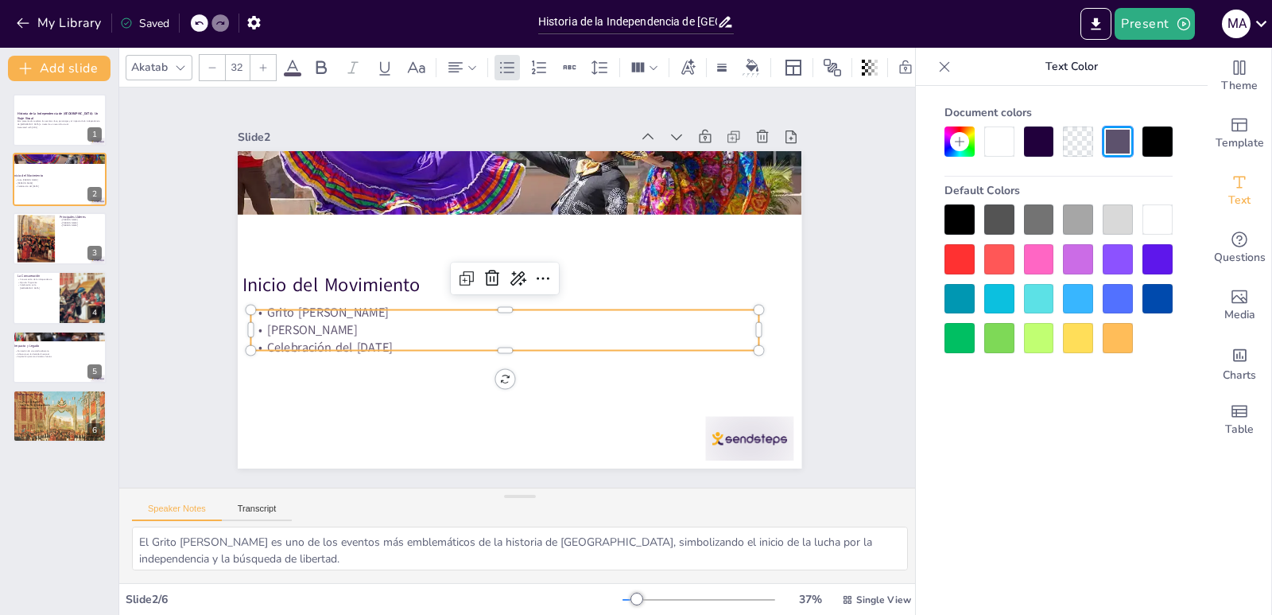
click at [371, 324] on p "[PERSON_NAME]" at bounding box center [483, 313] width 421 height 313
click at [369, 324] on p "[PERSON_NAME]" at bounding box center [486, 316] width 449 height 269
click at [355, 325] on p "[PERSON_NAME]" at bounding box center [476, 300] width 313 height 421
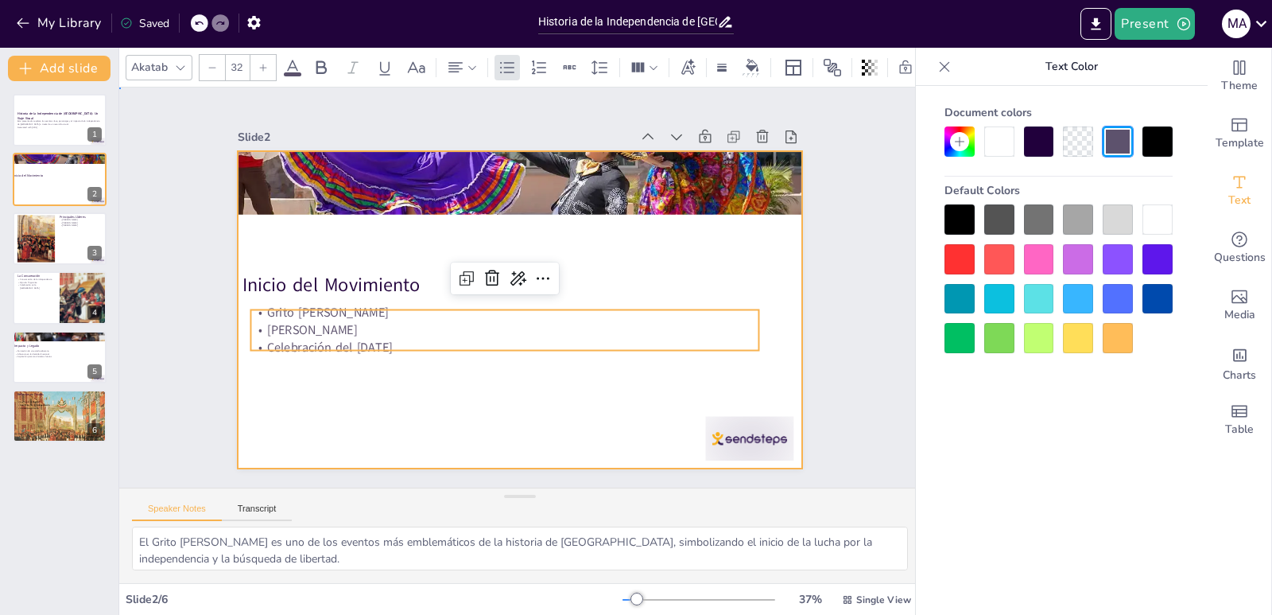
click at [416, 441] on div at bounding box center [516, 309] width 618 height 428
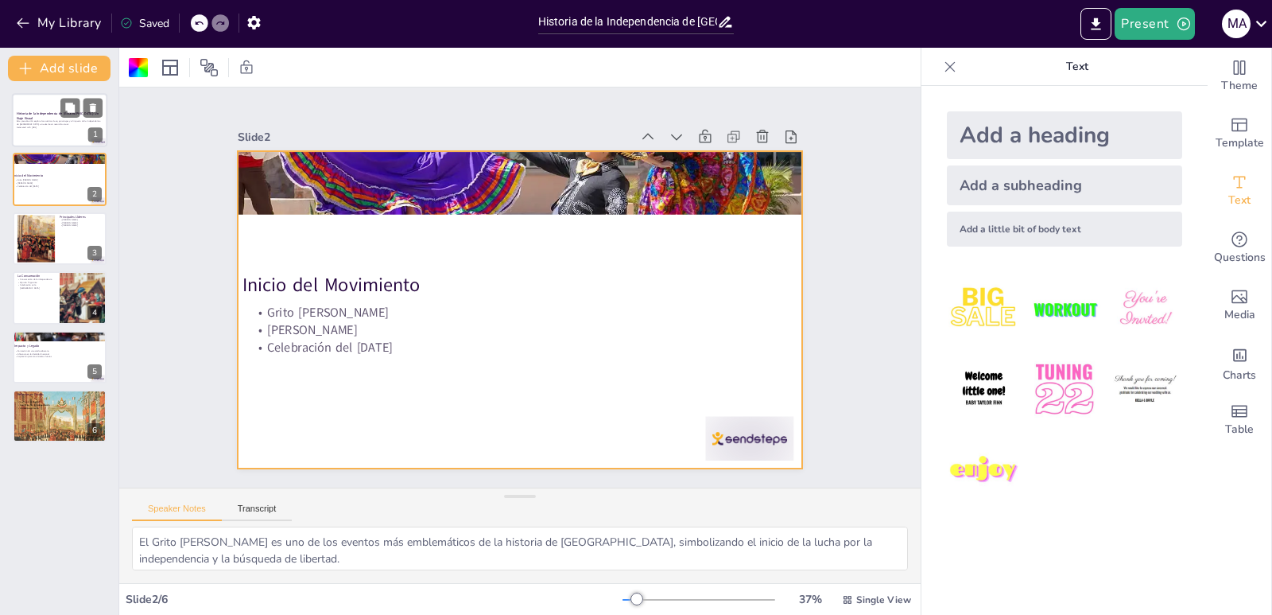
click at [74, 132] on div at bounding box center [59, 120] width 95 height 54
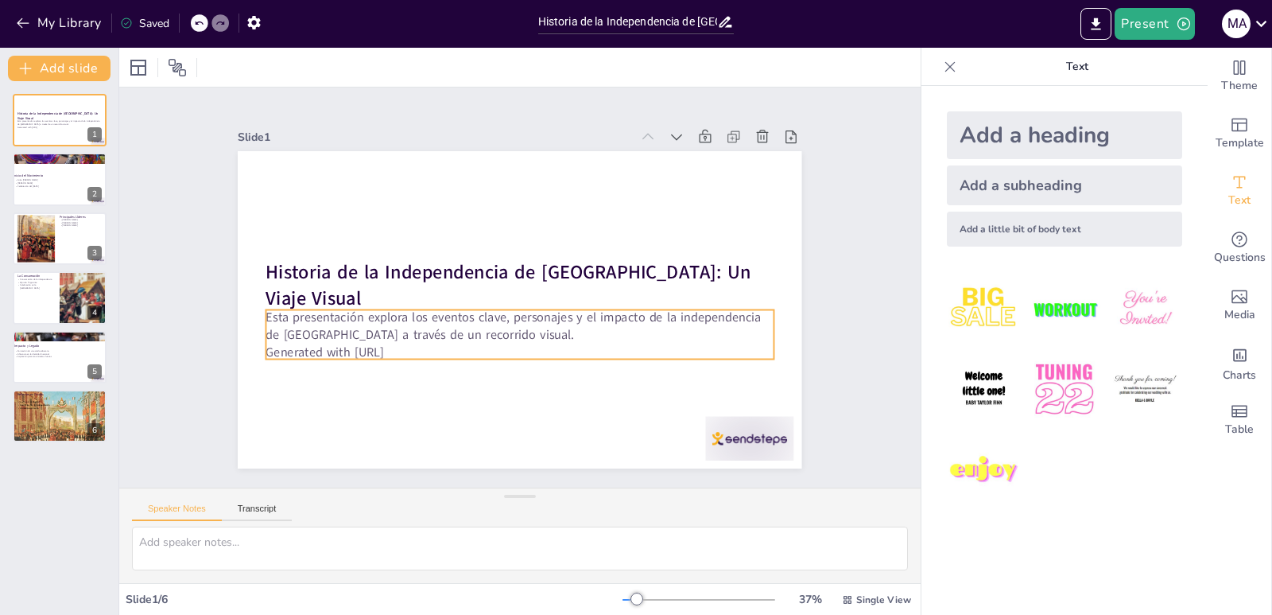
click at [486, 328] on p "Esta presentación explora los eventos clave, personajes y el impacto de la inde…" at bounding box center [487, 306] width 284 height 457
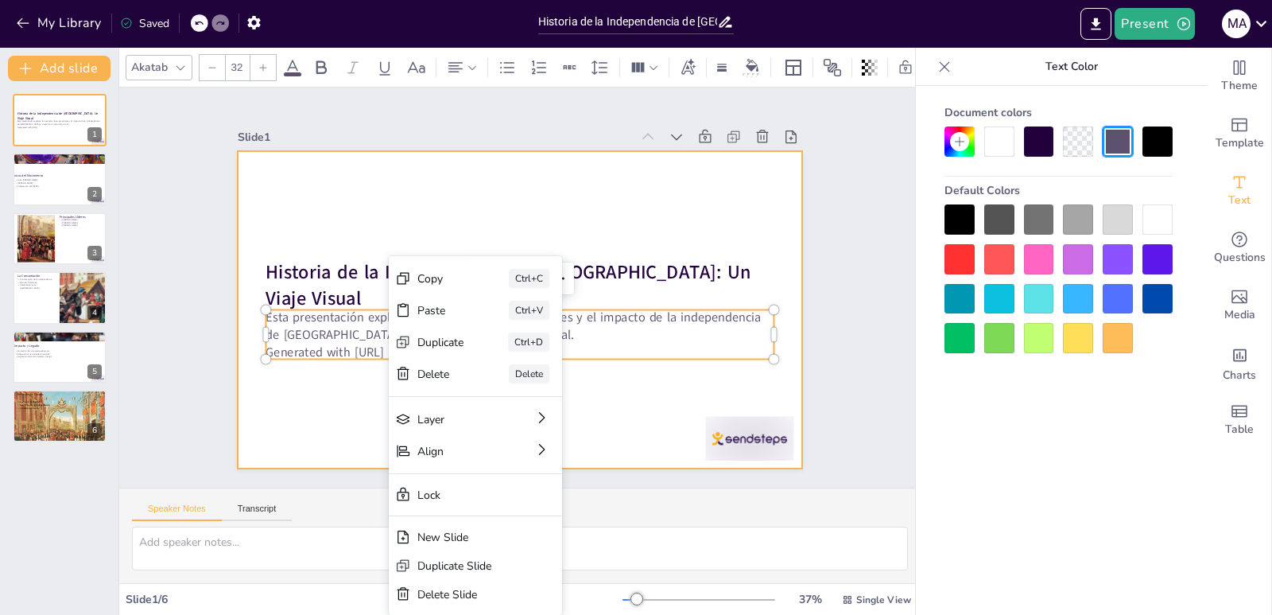
click at [639, 379] on div at bounding box center [510, 308] width 644 height 519
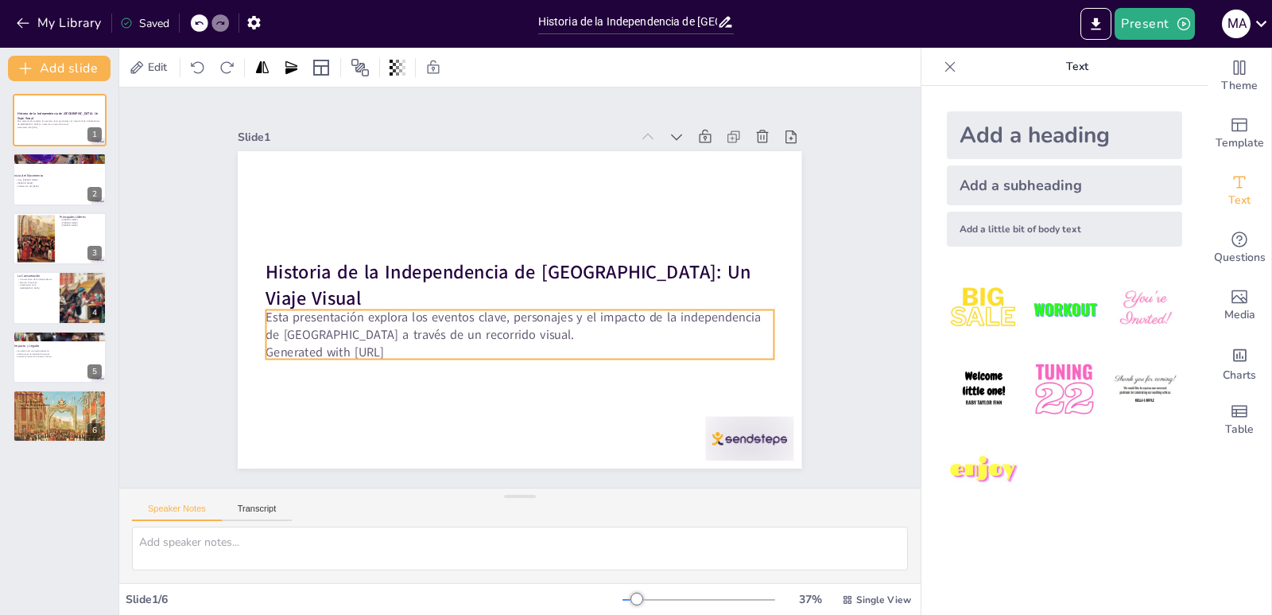
click at [504, 342] on p "Generated with [URL]" at bounding box center [482, 340] width 421 height 313
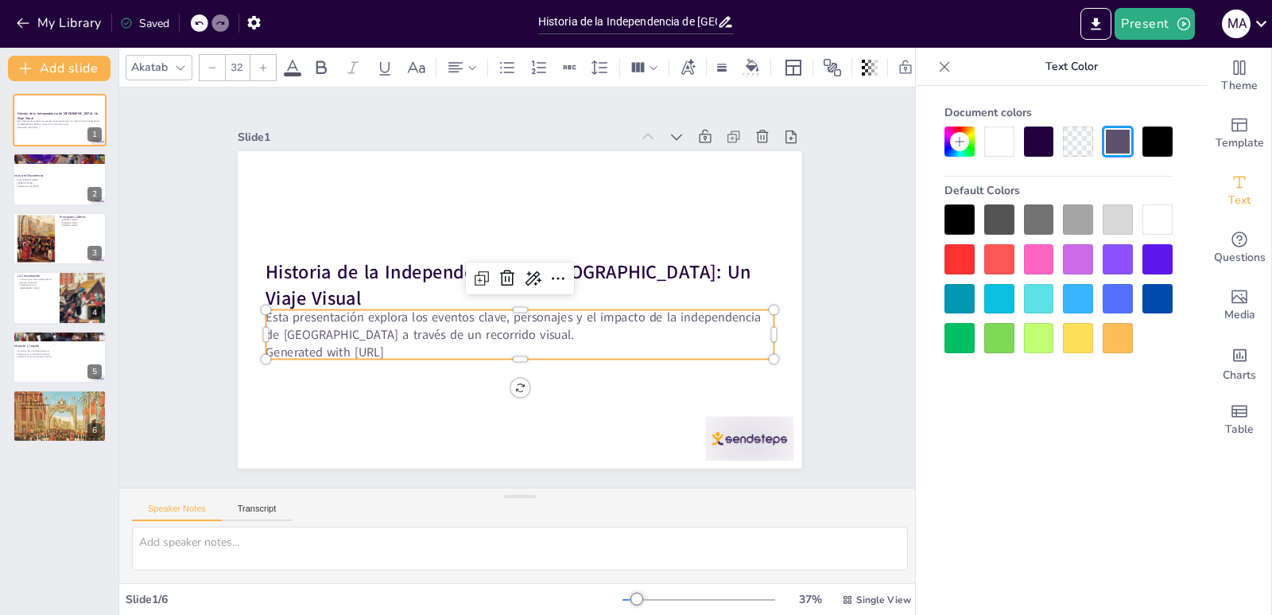
click at [424, 324] on p "Esta presentación explora los eventos clave, personajes y el impacto de la inde…" at bounding box center [483, 299] width 190 height 494
click at [424, 324] on p "Esta presentación explora los eventos clave, personajes y el impacto de la inde…" at bounding box center [509, 324] width 494 height 190
click at [424, 324] on p "Esta presentación explora los eventos clave, personajes y el impacto de la inde…" at bounding box center [488, 310] width 327 height 431
click at [459, 328] on p "Esta presentación explora los eventos clave, personajes y el impacto de la inde…" at bounding box center [512, 325] width 504 height 140
click at [470, 329] on p "Esta presentación explora los eventos clave, personajes y el impacto de la inde…" at bounding box center [505, 323] width 478 height 239
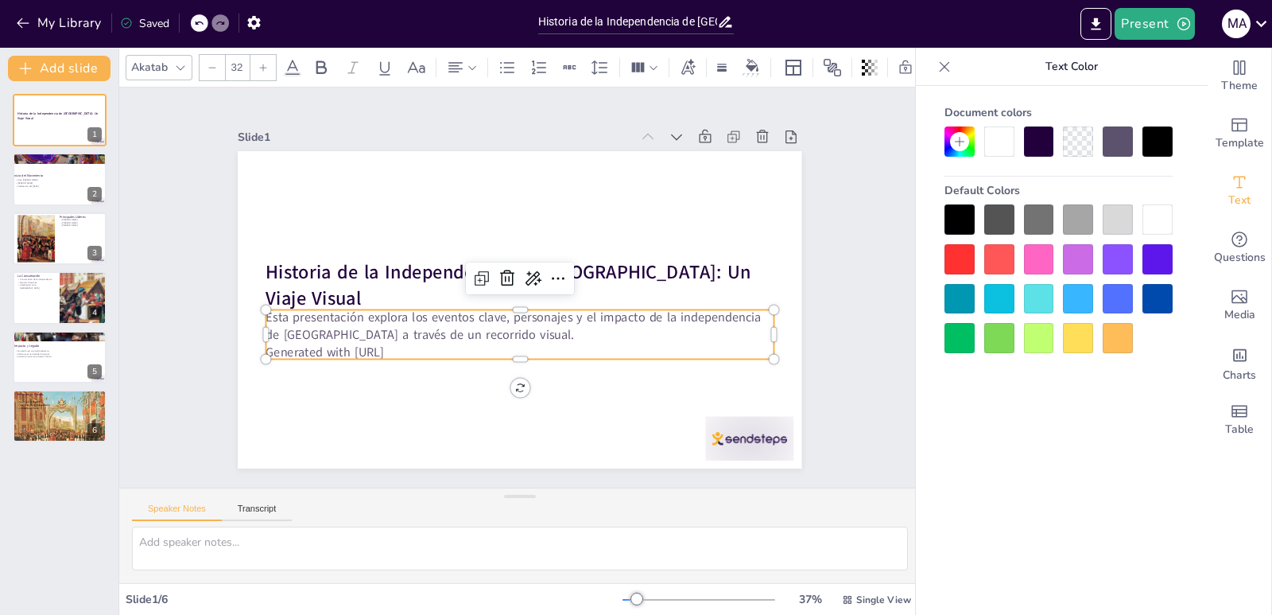
click at [495, 329] on p "Esta presentación explora los eventos clave, personajes y el impacto de la inde…" at bounding box center [512, 325] width 504 height 140
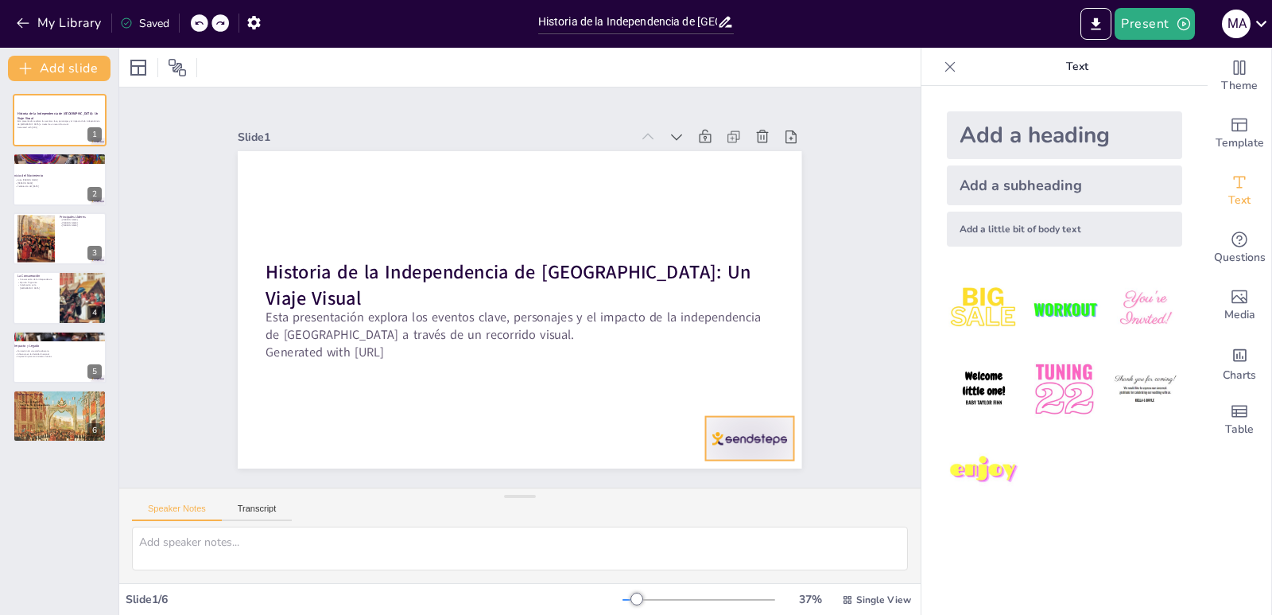
click at [666, 501] on div at bounding box center [617, 544] width 97 height 87
click at [289, 382] on icon at bounding box center [275, 377] width 27 height 27
click at [36, 188] on div at bounding box center [59, 180] width 95 height 54
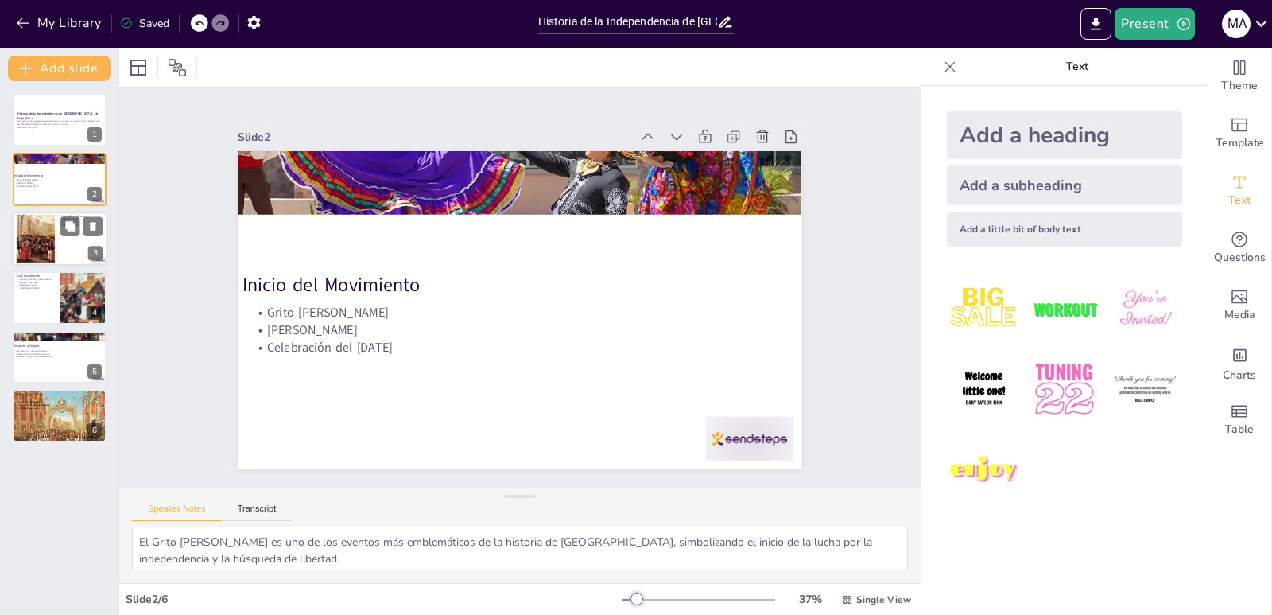
click at [62, 239] on div at bounding box center [59, 239] width 95 height 54
type textarea "[PERSON_NAME] fue un líder clave en la independencia de [GEOGRAPHIC_DATA], cono…"
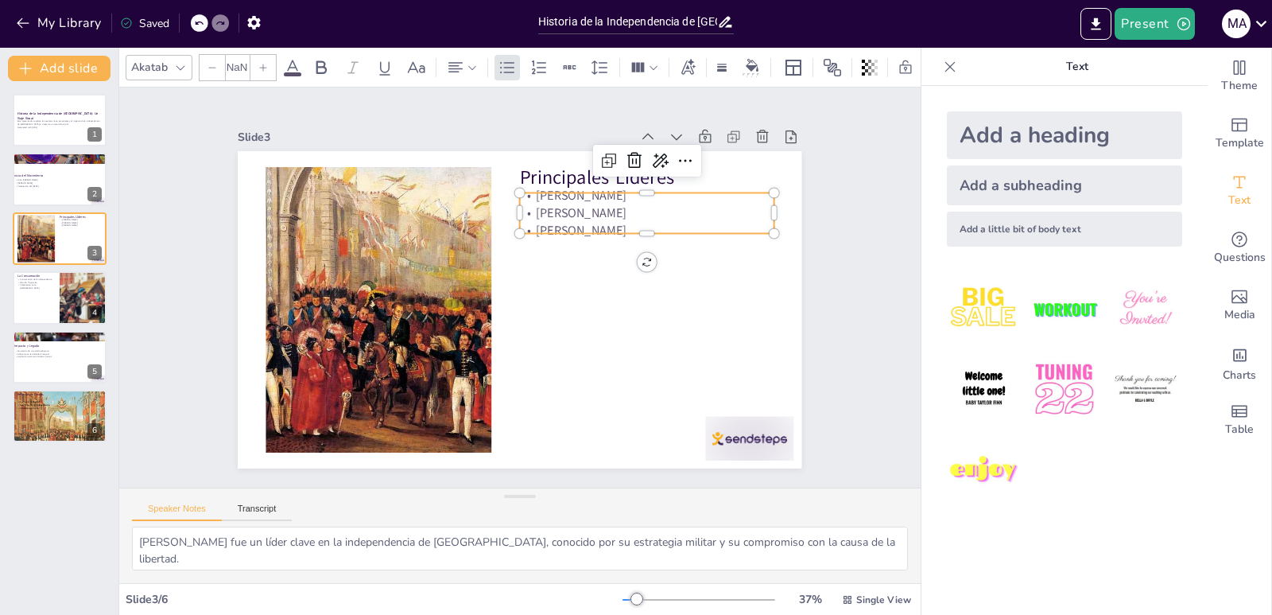
type input "32"
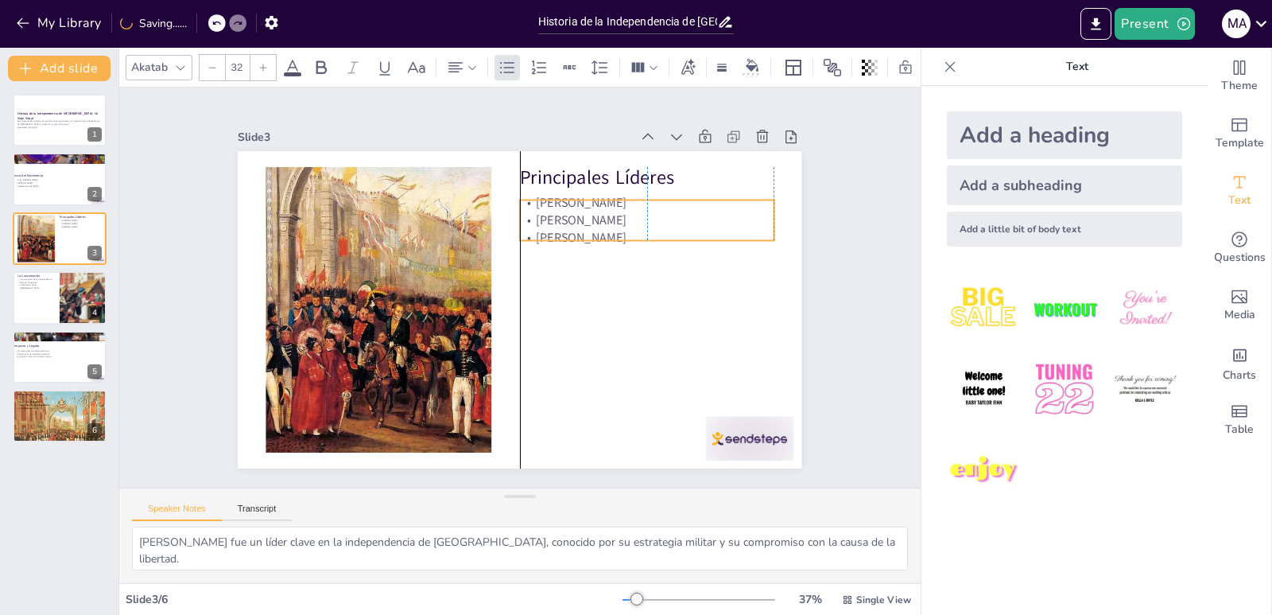
drag, startPoint x: 571, startPoint y: 236, endPoint x: 573, endPoint y: 223, distance: 13.7
click at [573, 282] on p "[PERSON_NAME]" at bounding box center [583, 409] width 44 height 254
click at [847, 301] on div "Slide 1 Historia de la Independencia de México: Un Viaje Visual Esta presentaci…" at bounding box center [520, 286] width 864 height 833
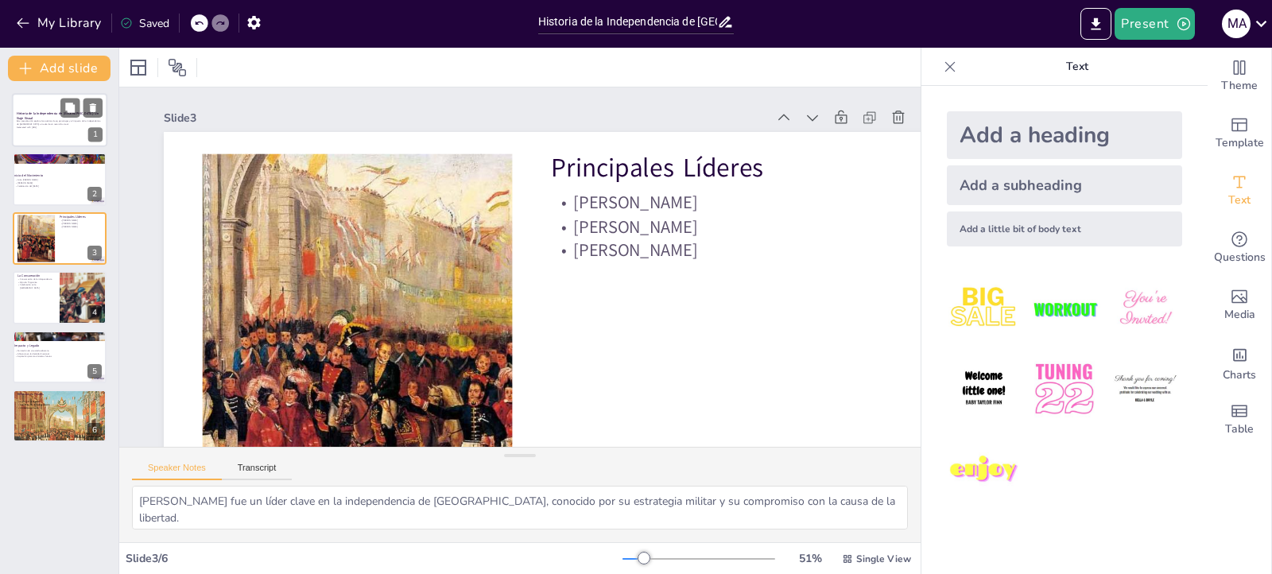
click at [54, 109] on div at bounding box center [59, 120] width 95 height 54
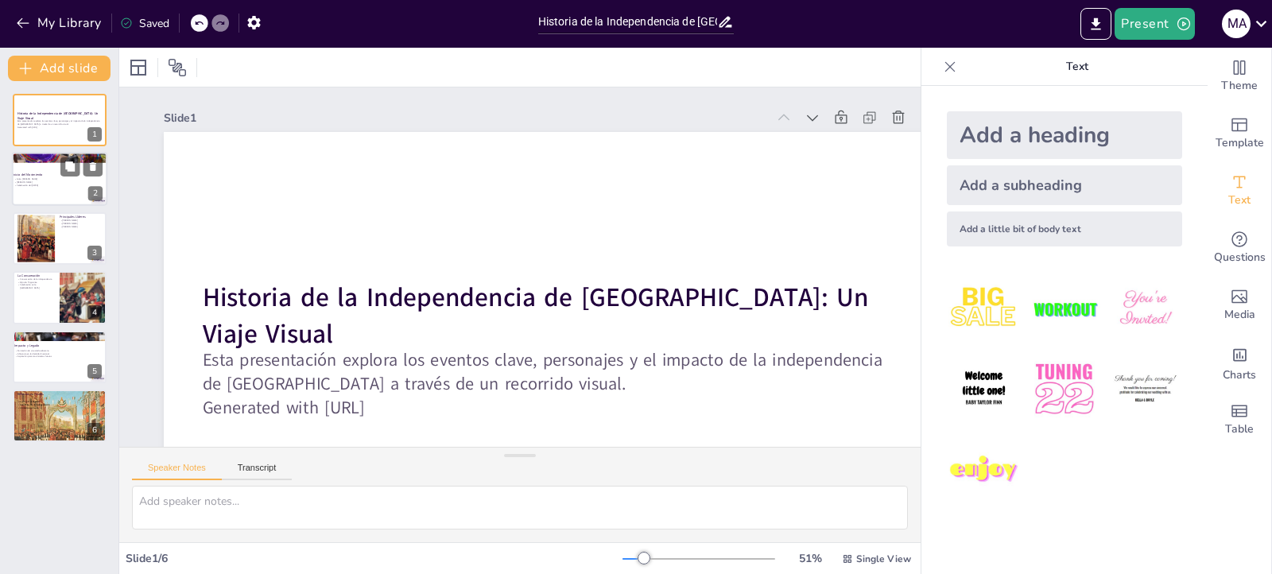
click at [43, 183] on p "[PERSON_NAME]" at bounding box center [57, 182] width 86 height 3
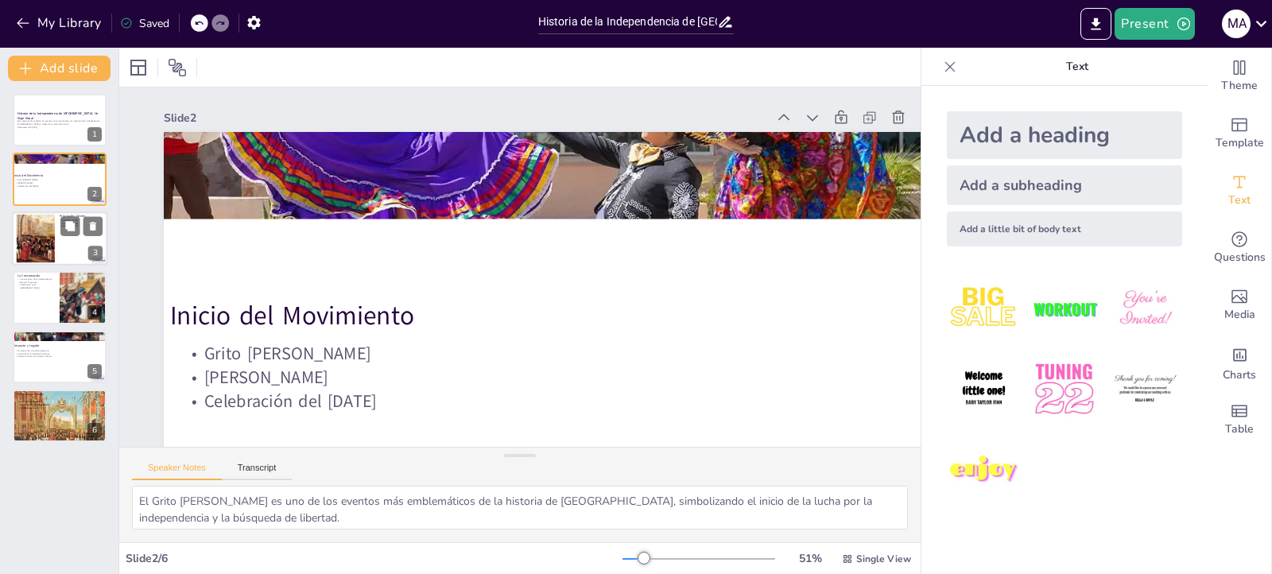
click at [39, 236] on div at bounding box center [36, 238] width 86 height 49
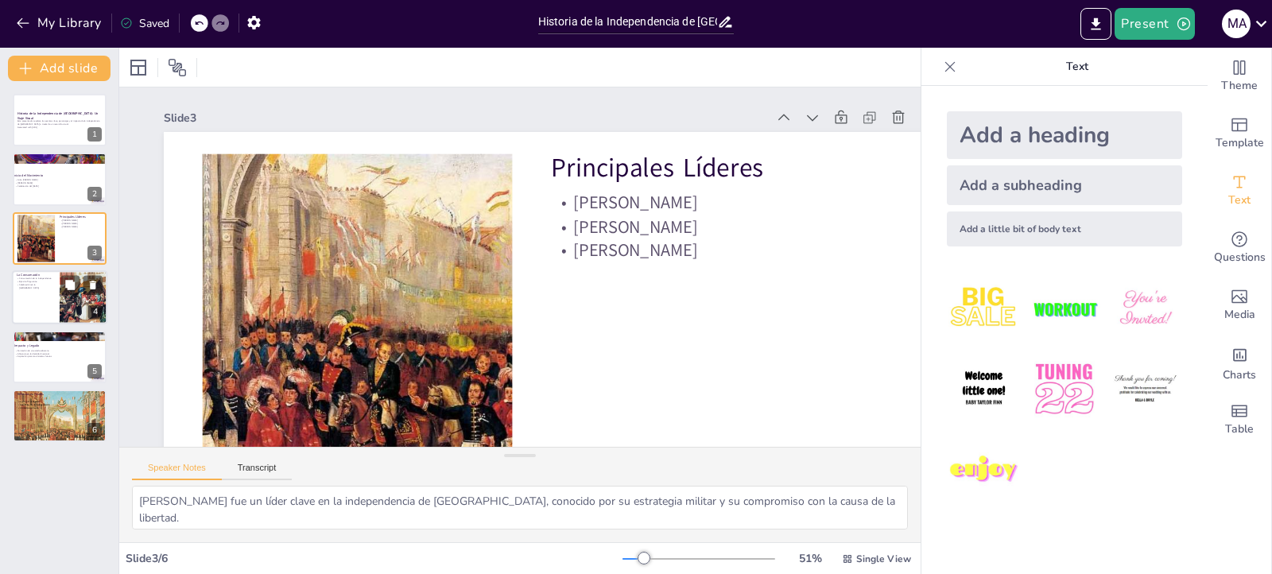
click at [60, 301] on div at bounding box center [84, 297] width 96 height 54
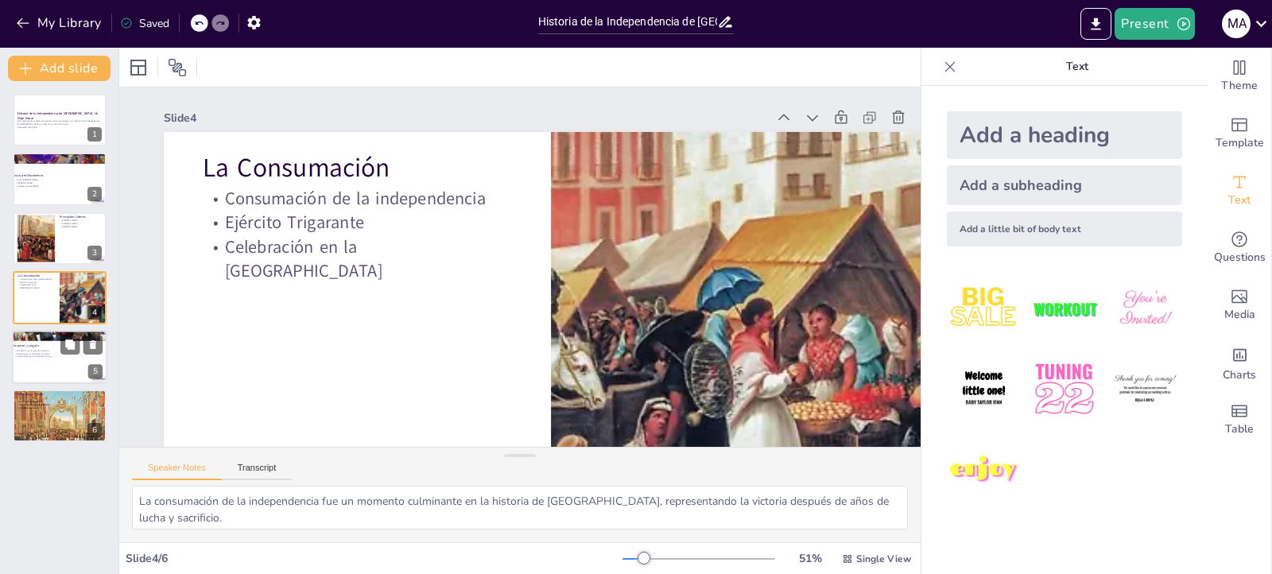
click at [29, 362] on div at bounding box center [59, 357] width 95 height 54
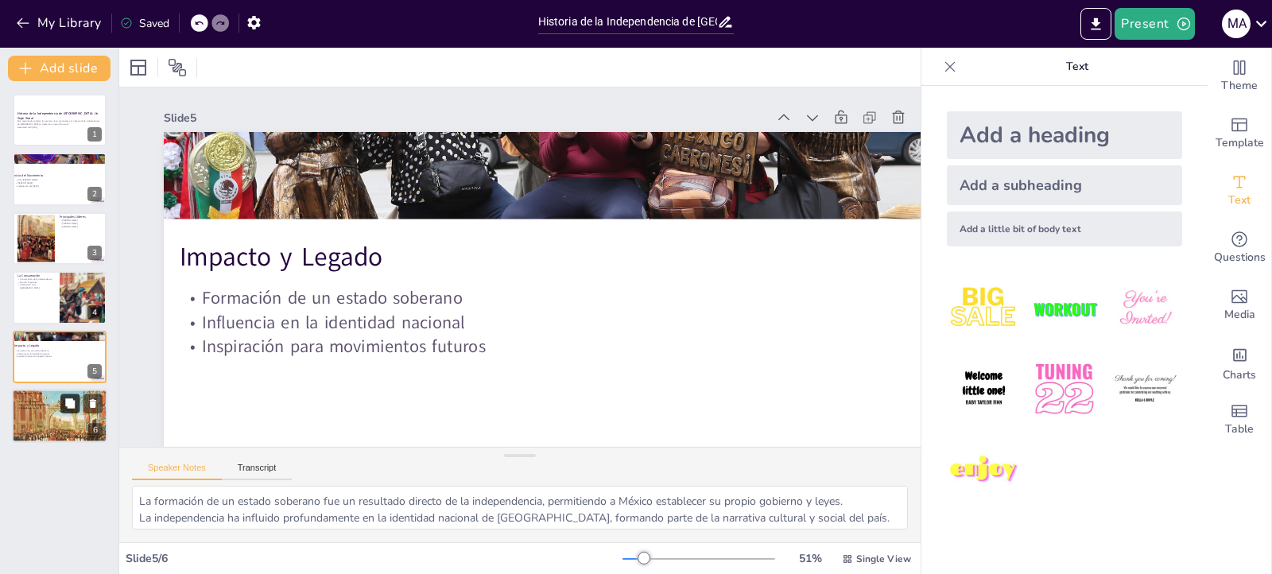
click at [60, 410] on div at bounding box center [81, 403] width 42 height 19
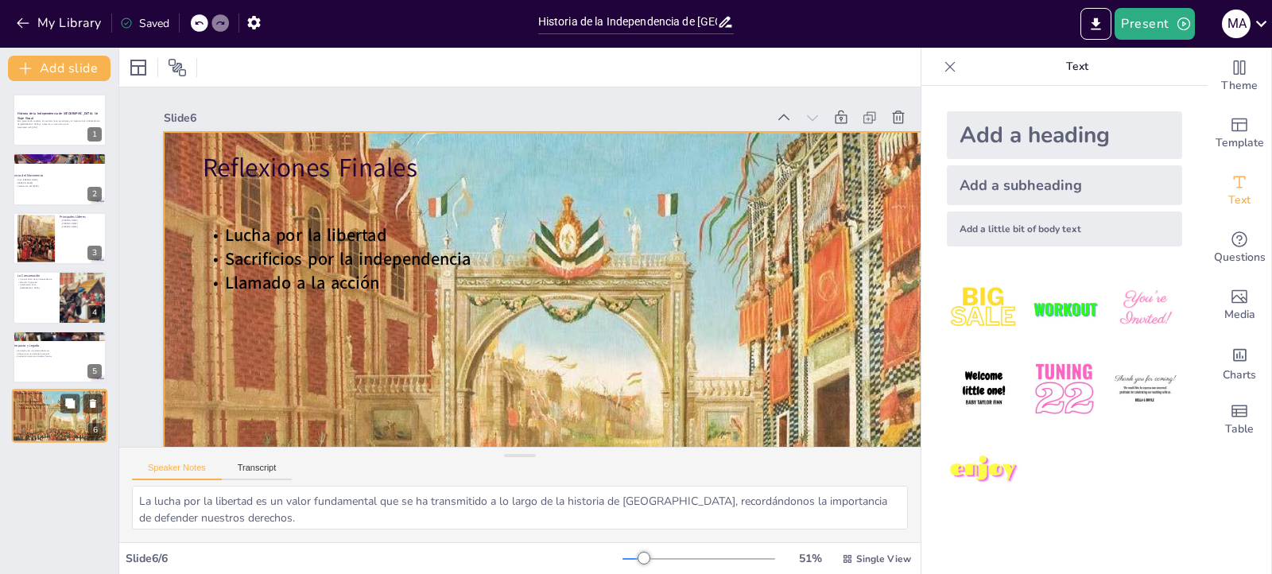
scroll to position [83, 0]
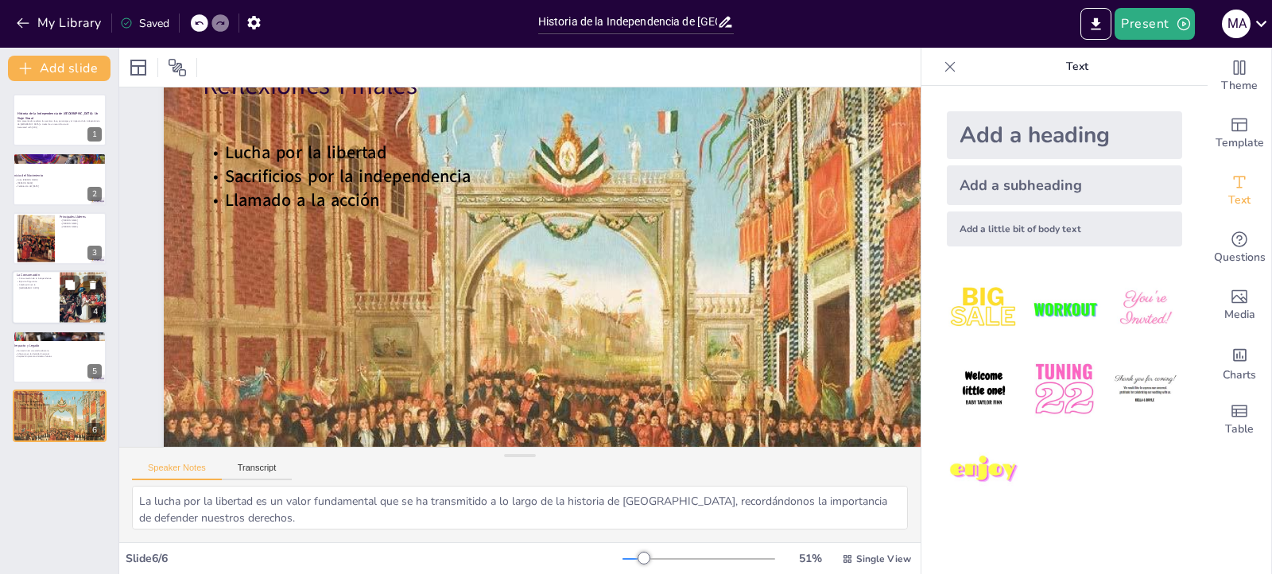
click at [52, 296] on div at bounding box center [59, 297] width 95 height 54
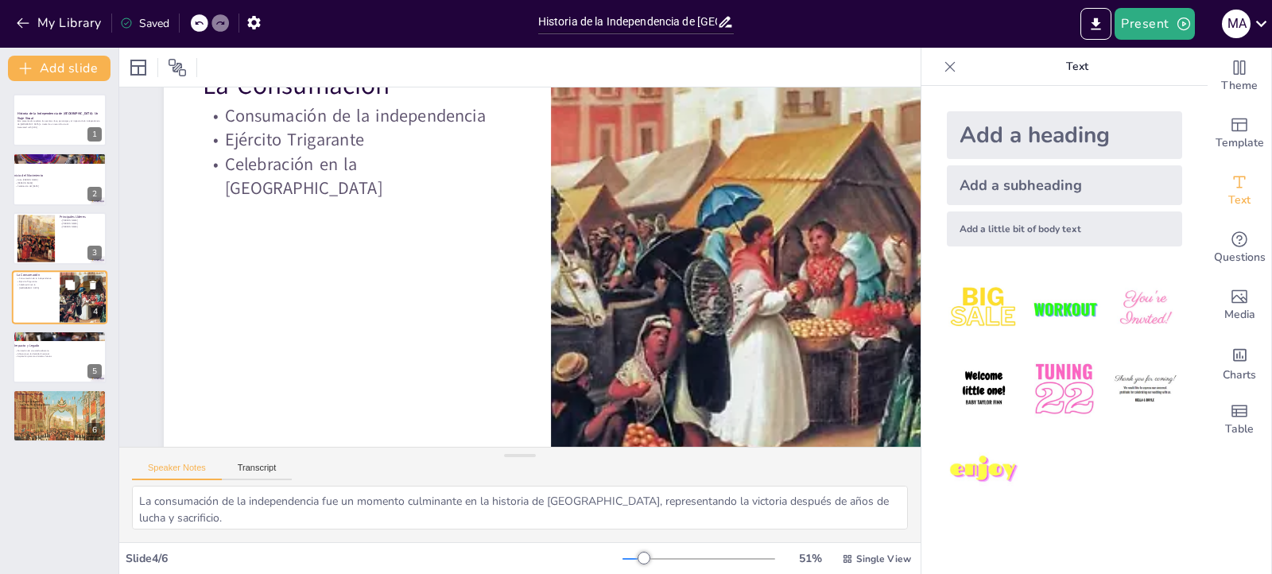
scroll to position [0, 0]
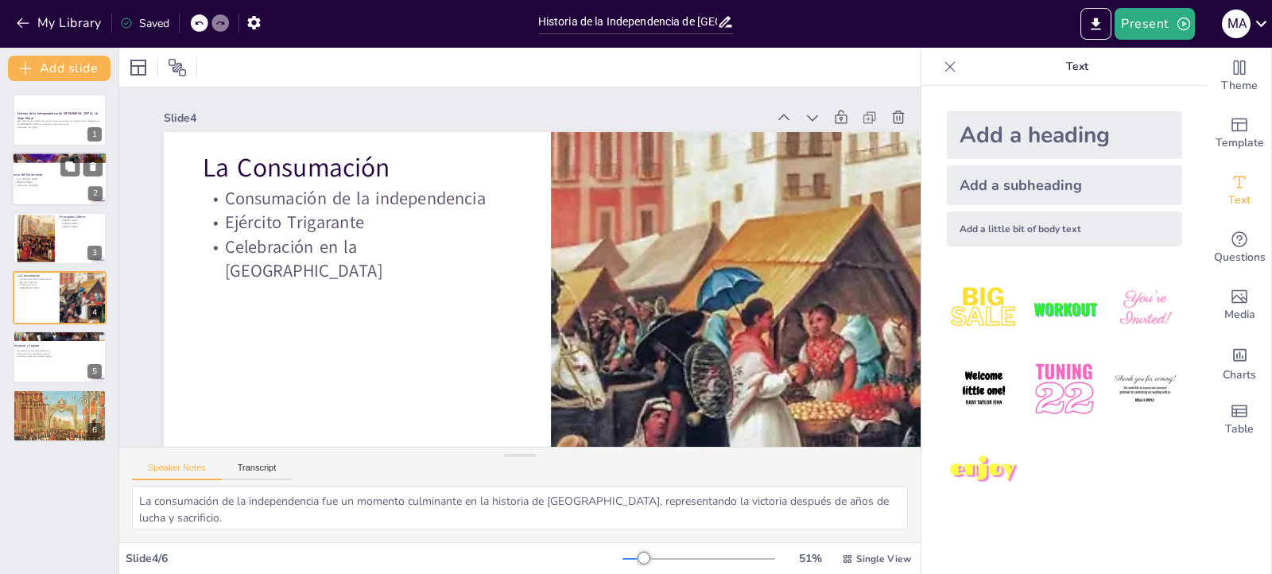
click at [36, 173] on p "Inicio del Movimiento" at bounding box center [56, 175] width 86 height 5
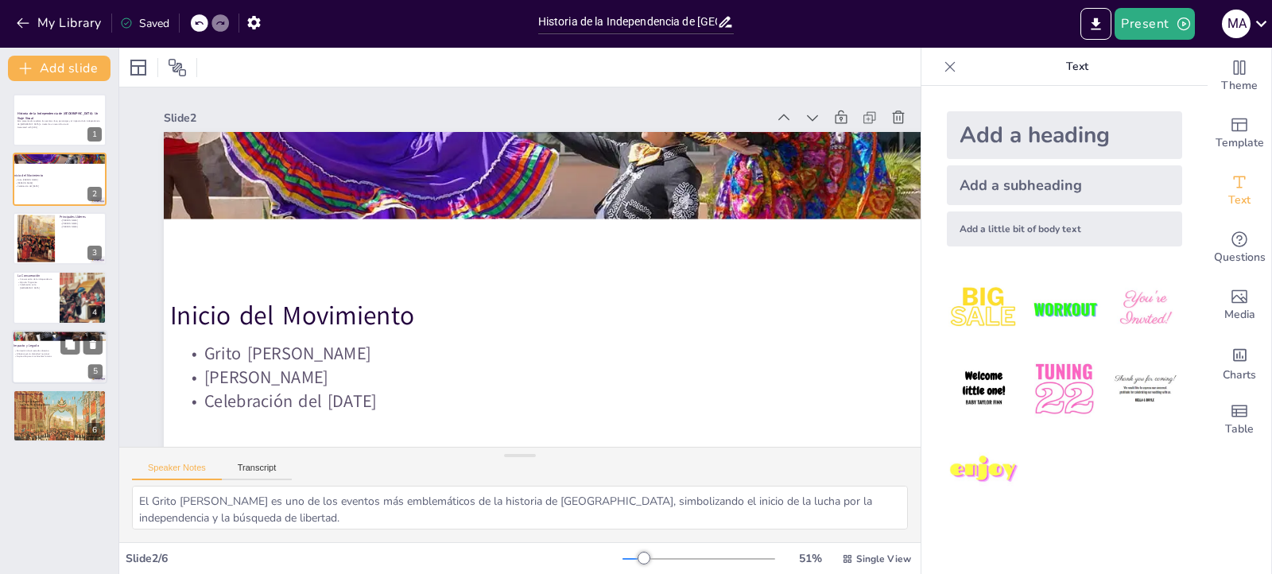
click at [48, 358] on div at bounding box center [59, 357] width 95 height 54
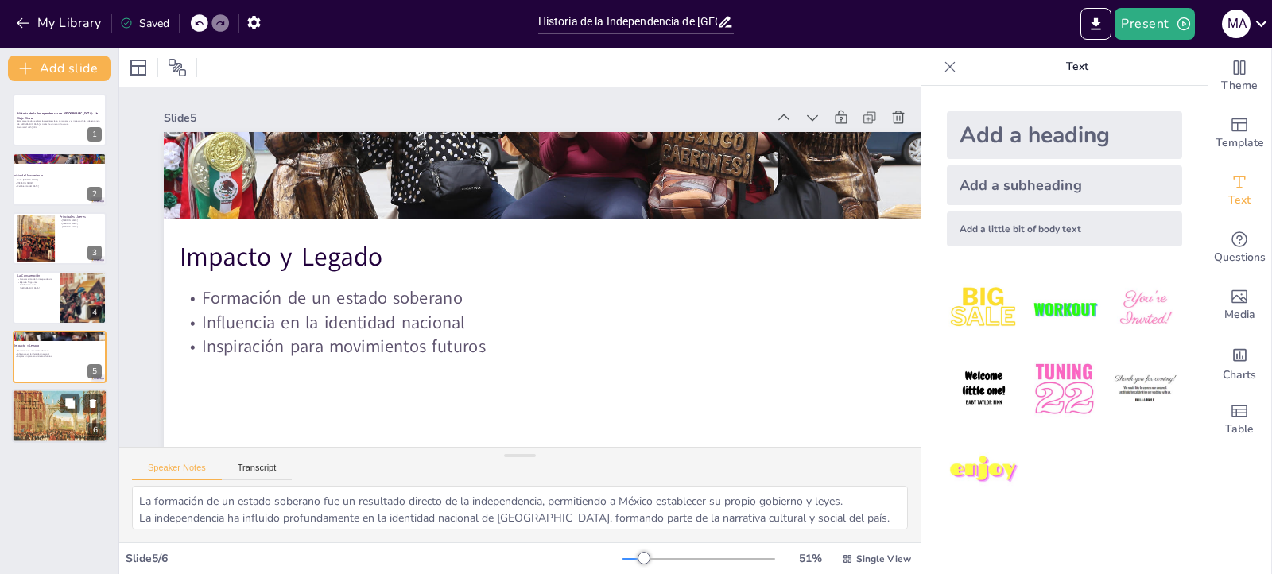
click at [53, 414] on div at bounding box center [59, 416] width 95 height 62
type textarea "La lucha por la libertad es un valor fundamental que se ha transmitido a lo lar…"
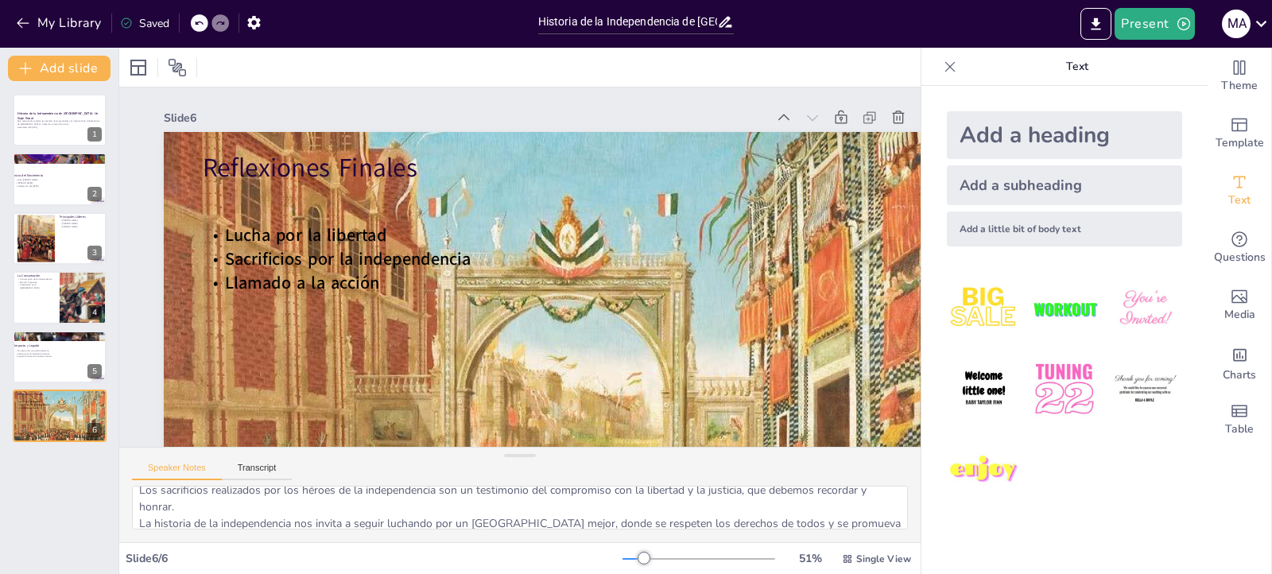
scroll to position [70, 0]
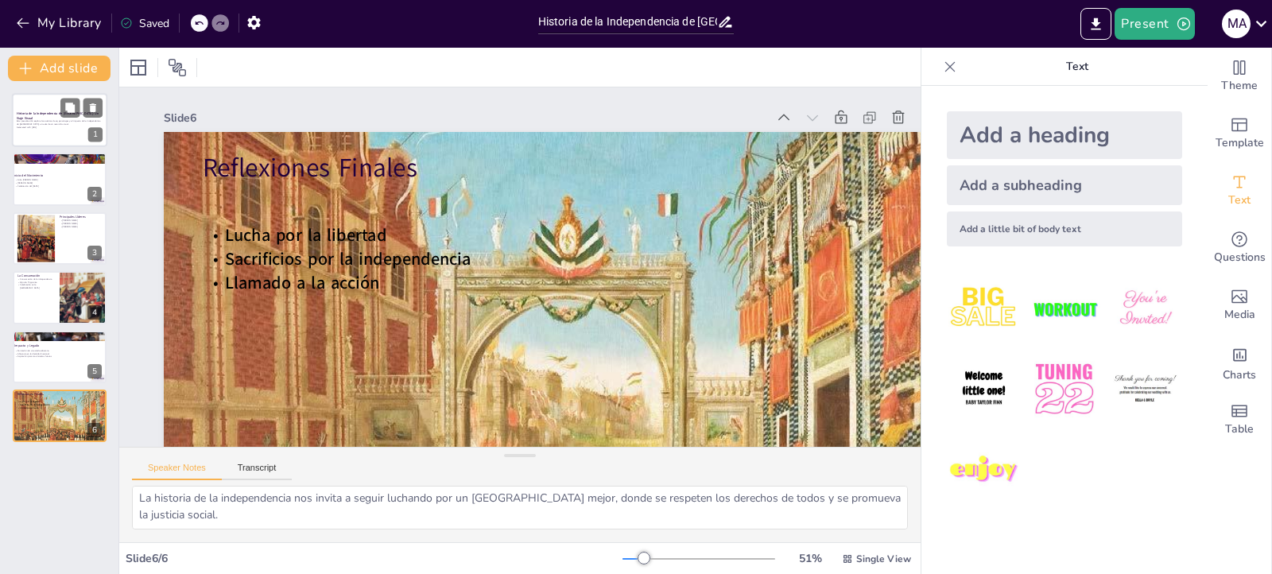
click at [55, 118] on div "Historia de la Independencia de [GEOGRAPHIC_DATA]: Un Viaje Visual" at bounding box center [60, 116] width 86 height 7
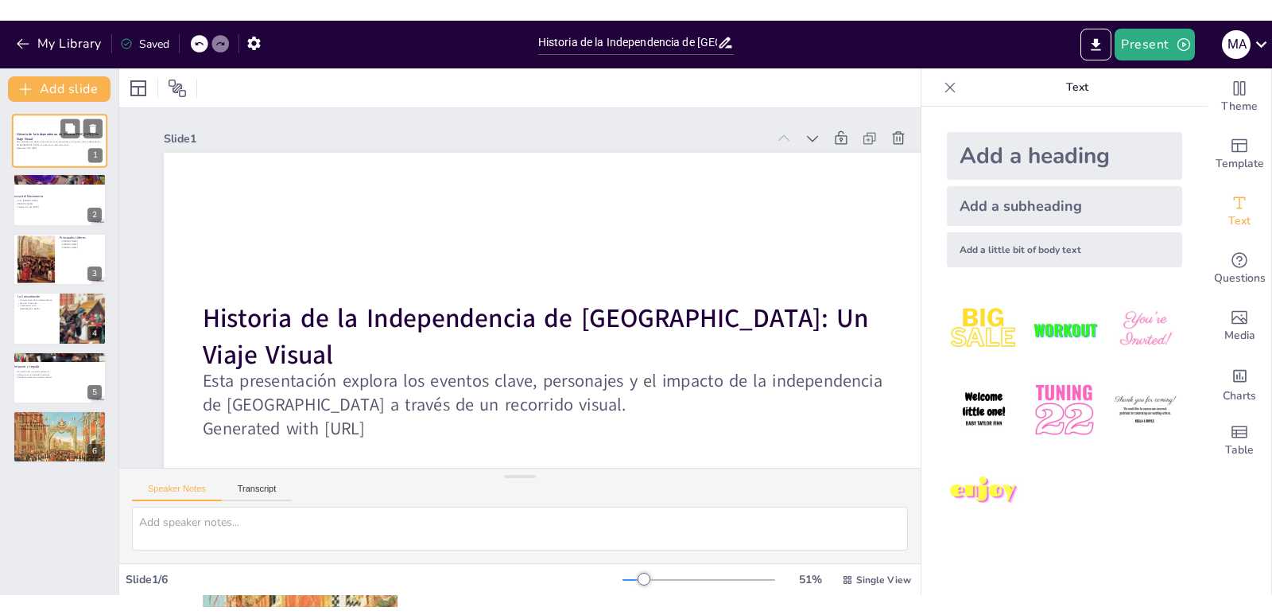
scroll to position [0, 0]
